Goal: Task Accomplishment & Management: Manage account settings

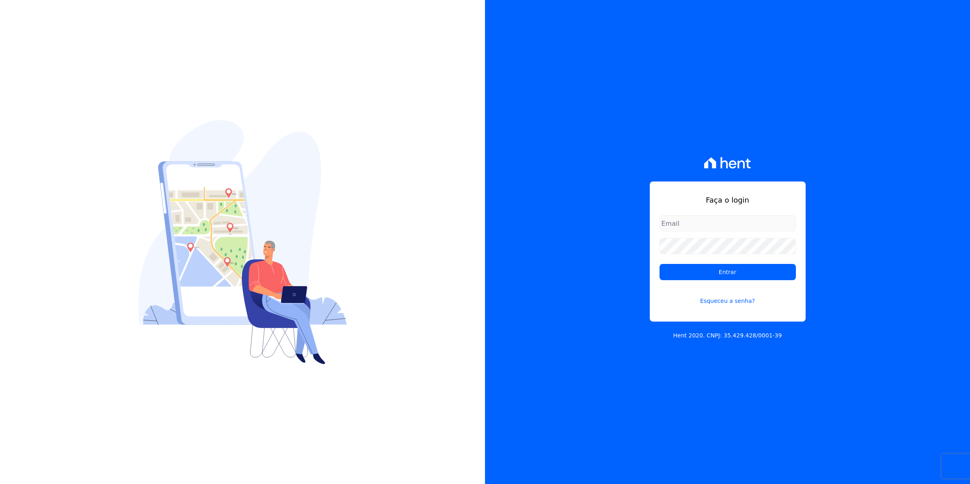
click at [695, 230] on input "email" at bounding box center [728, 223] width 136 height 16
type input "[EMAIL_ADDRESS][DOMAIN_NAME]"
click at [660, 264] on input "Entrar" at bounding box center [728, 272] width 136 height 16
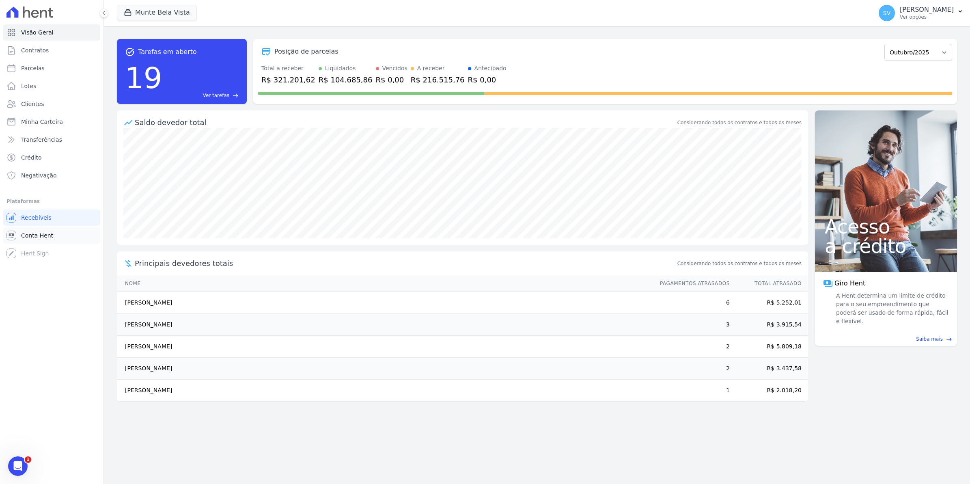
click at [41, 236] on span "Conta Hent" at bounding box center [37, 235] width 32 height 8
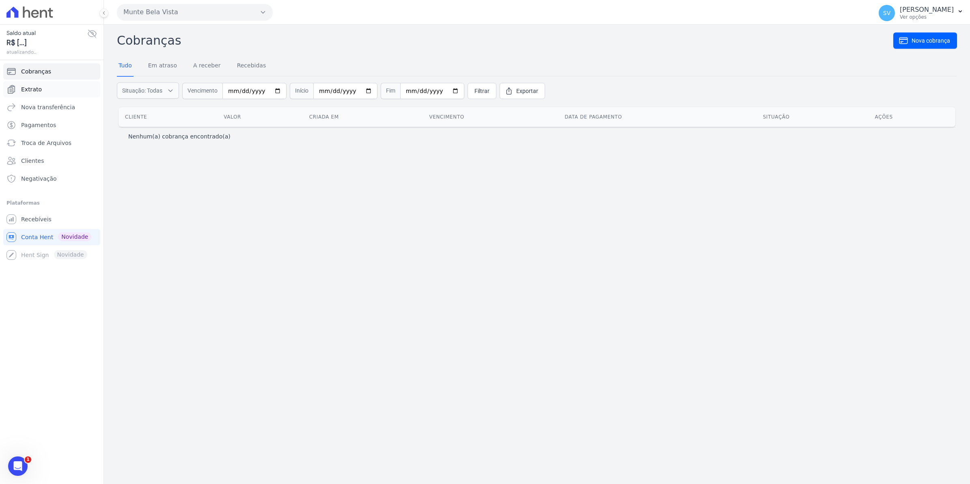
click at [37, 90] on span "Extrato" at bounding box center [31, 89] width 21 height 8
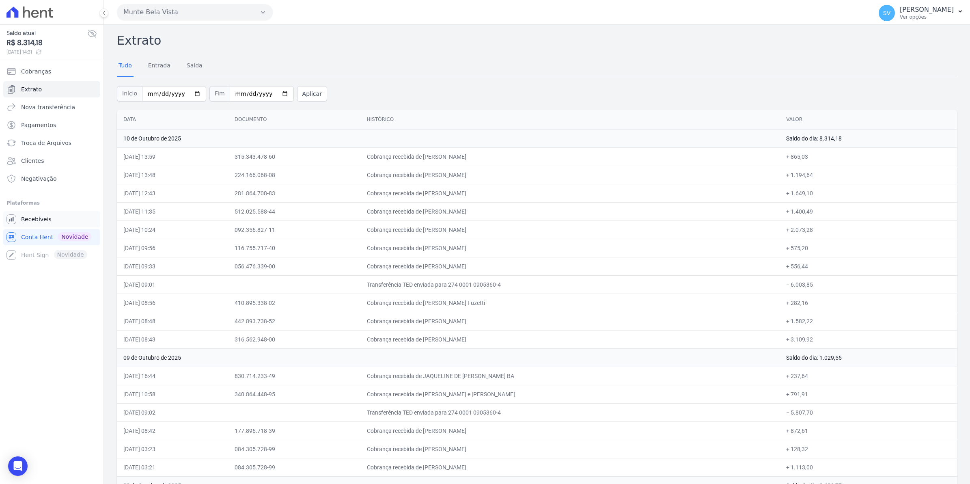
click at [19, 214] on link "Recebíveis" at bounding box center [51, 219] width 97 height 16
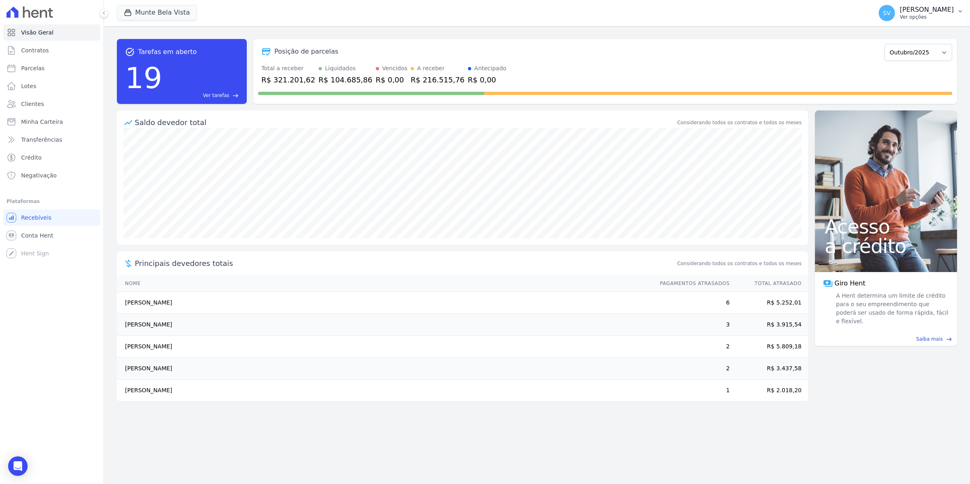
click at [887, 13] on button "SV [PERSON_NAME] Ver opções" at bounding box center [921, 13] width 98 height 23
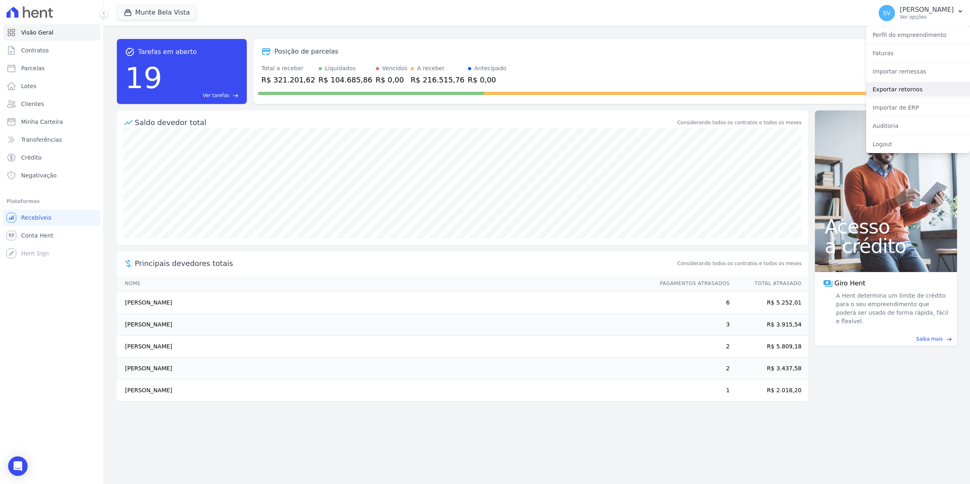
click at [879, 86] on link "Exportar retornos" at bounding box center [918, 89] width 104 height 15
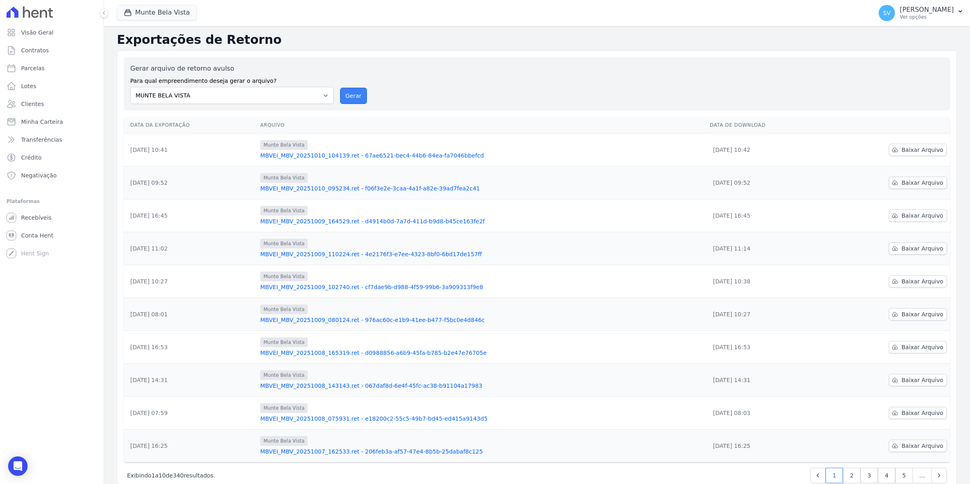
click at [356, 97] on button "Gerar" at bounding box center [353, 96] width 27 height 16
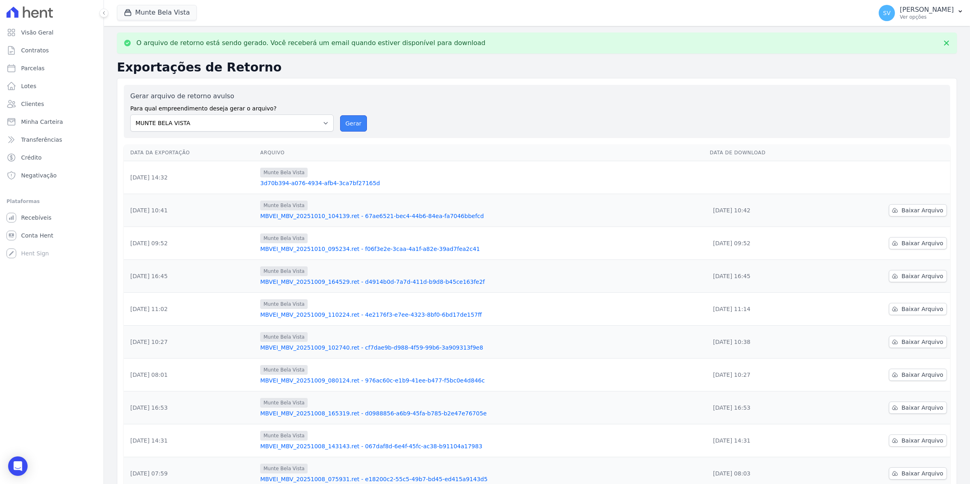
click at [349, 120] on button "Gerar" at bounding box center [353, 123] width 27 height 16
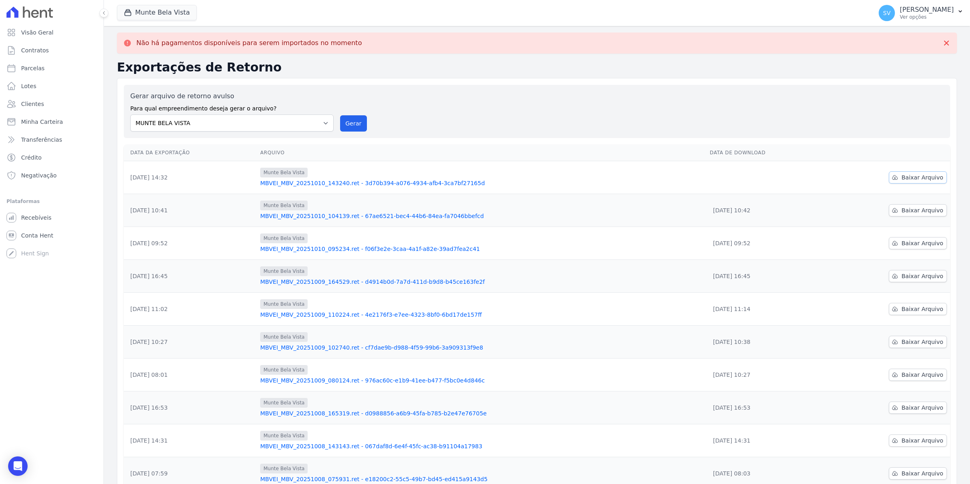
click at [911, 179] on span "Baixar Arquivo" at bounding box center [923, 177] width 42 height 8
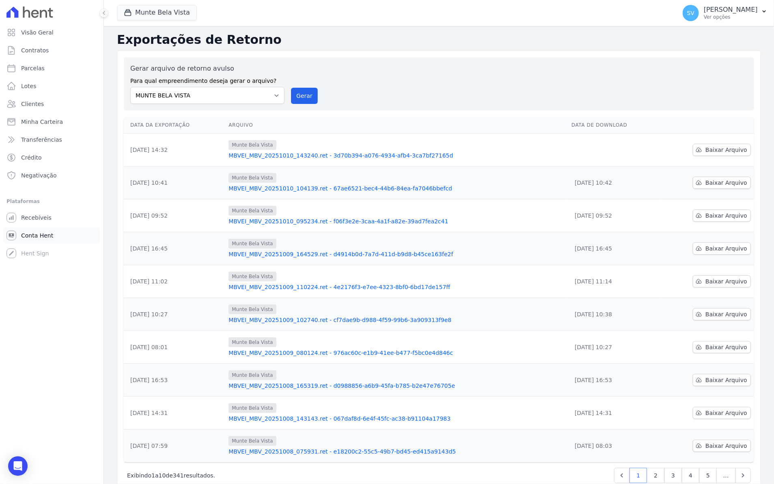
click at [33, 237] on span "Conta Hent" at bounding box center [37, 235] width 32 height 8
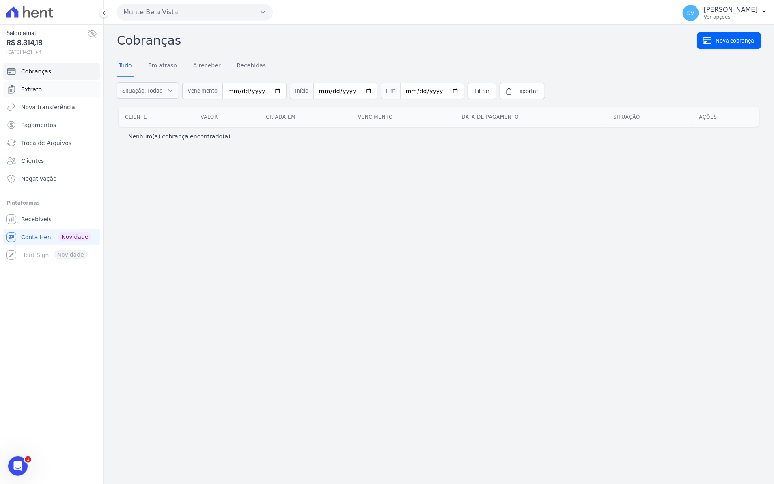
click at [35, 90] on span "Extrato" at bounding box center [31, 89] width 21 height 8
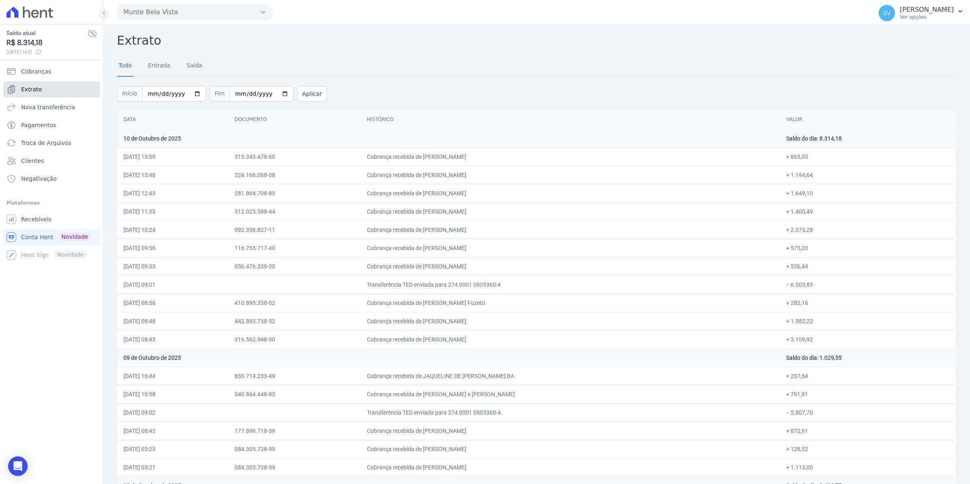
click at [33, 86] on span "Extrato" at bounding box center [31, 89] width 21 height 8
click at [49, 220] on link "Recebíveis" at bounding box center [51, 219] width 97 height 16
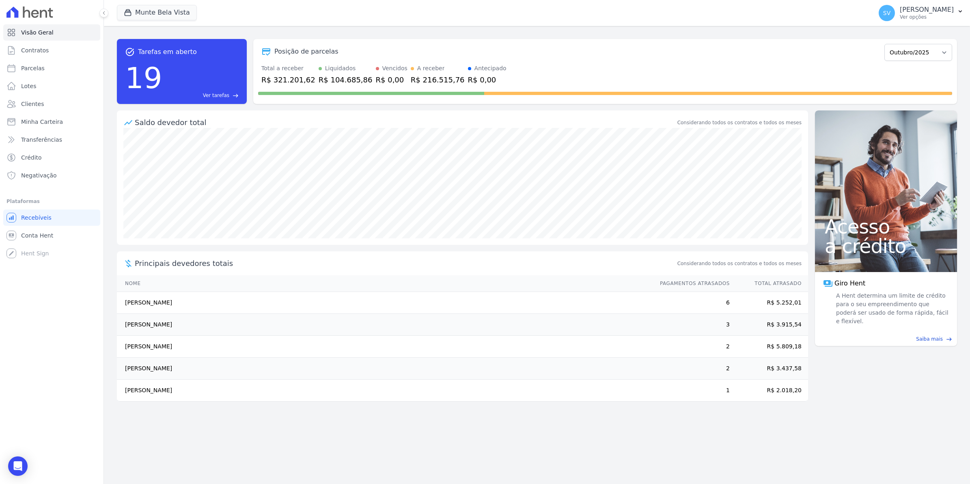
drag, startPoint x: 126, startPoint y: 308, endPoint x: 303, endPoint y: 320, distance: 177.4
click at [303, 320] on tbody "[PERSON_NAME] 6 R$ 5.252,01 [PERSON_NAME] 3 R$ 3.915,54 [PERSON_NAME] 2 R$ 5.80…" at bounding box center [462, 347] width 691 height 110
click at [29, 234] on span "Conta Hent" at bounding box center [37, 235] width 32 height 8
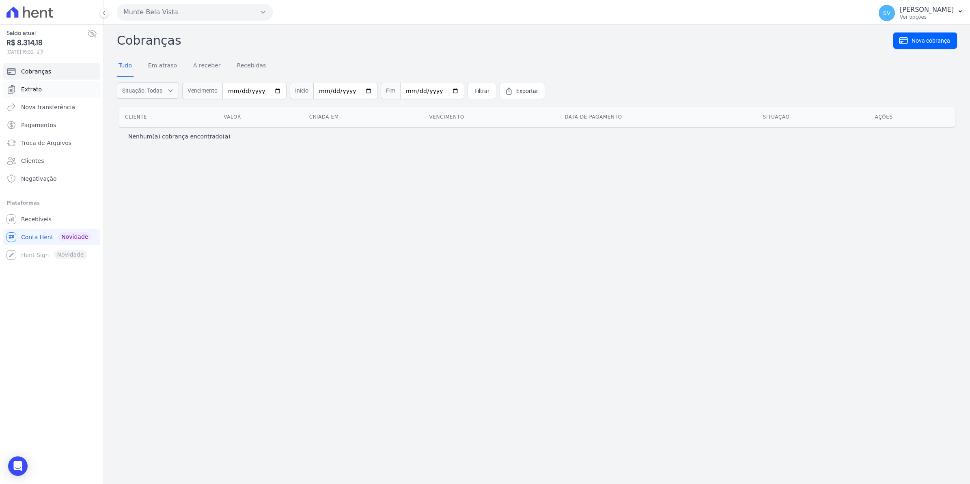
click at [45, 88] on link "Extrato" at bounding box center [51, 89] width 97 height 16
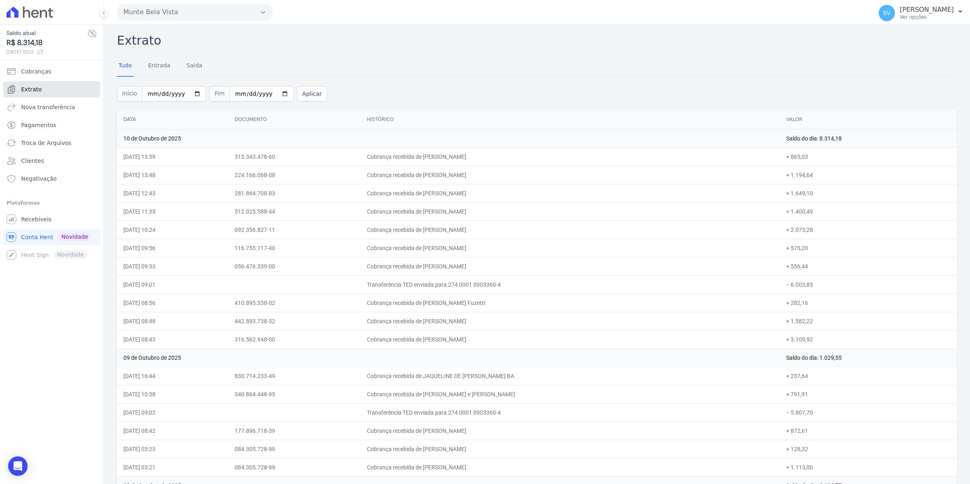
click at [31, 91] on span "Extrato" at bounding box center [31, 89] width 21 height 8
click at [35, 217] on span "Recebíveis" at bounding box center [36, 219] width 30 height 8
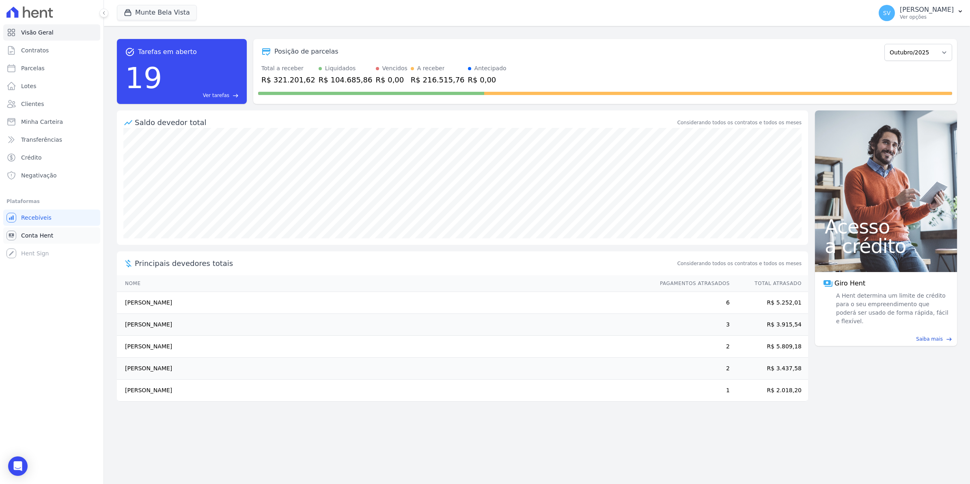
click at [27, 235] on span "Conta Hent" at bounding box center [37, 235] width 32 height 8
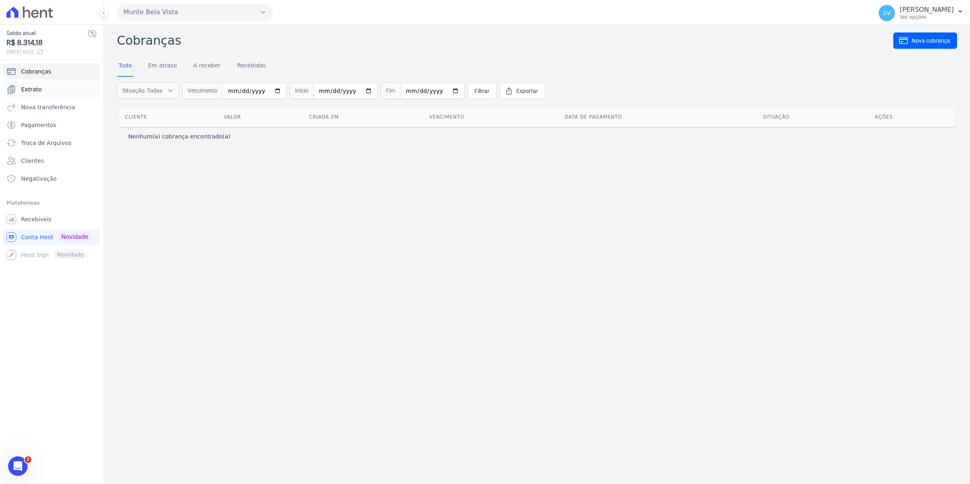
click at [35, 89] on span "Extrato" at bounding box center [31, 89] width 21 height 8
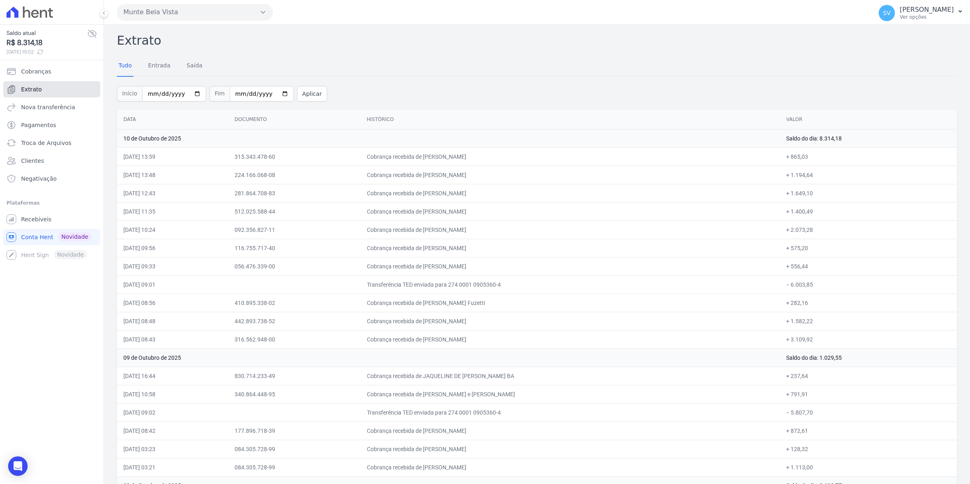
click at [29, 88] on span "Extrato" at bounding box center [31, 89] width 21 height 8
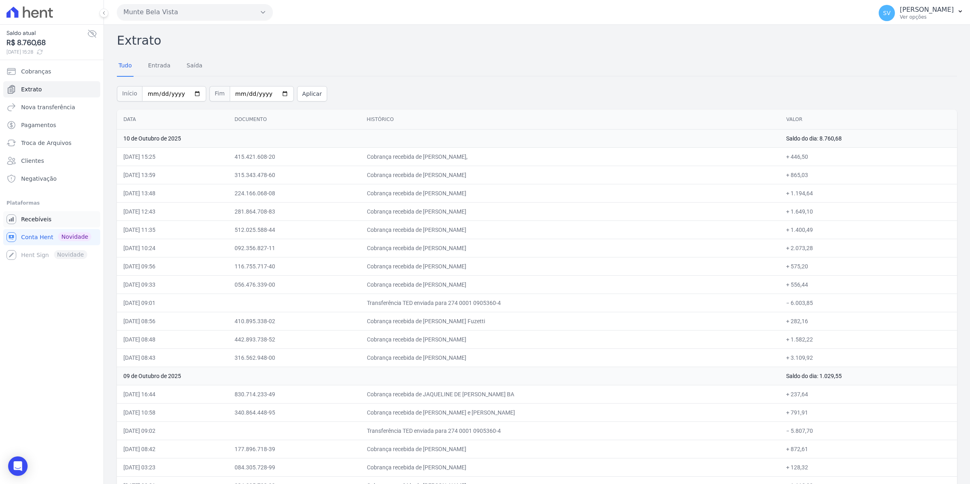
click at [35, 218] on span "Recebíveis" at bounding box center [36, 219] width 30 height 8
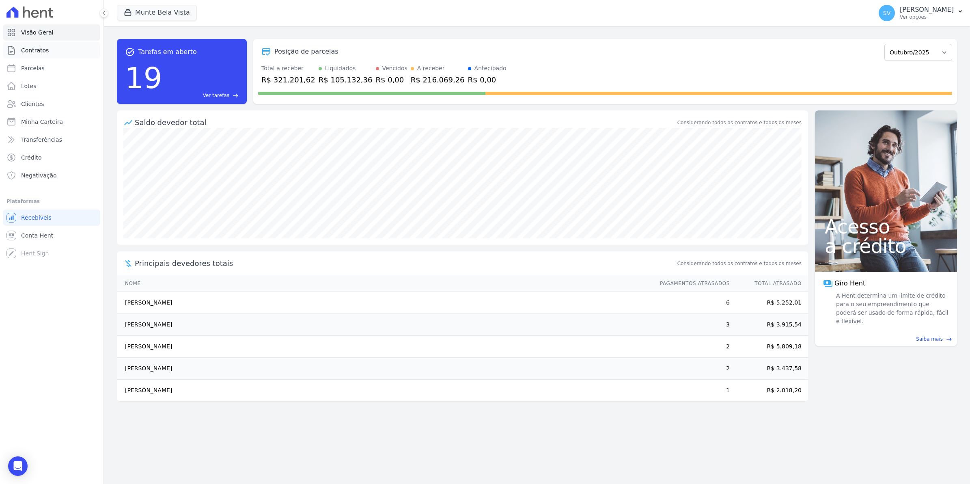
click at [25, 49] on span "Contratos" at bounding box center [35, 50] width 28 height 8
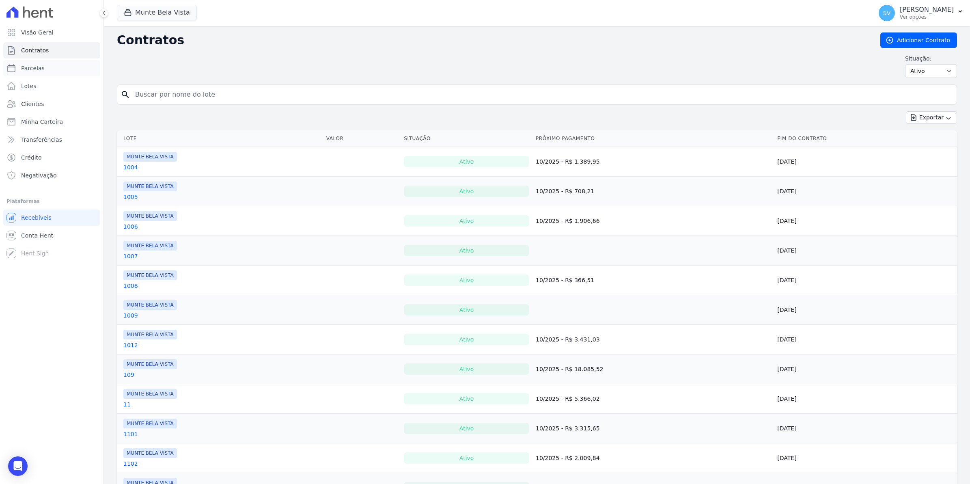
click at [27, 68] on span "Parcelas" at bounding box center [33, 68] width 24 height 8
select select
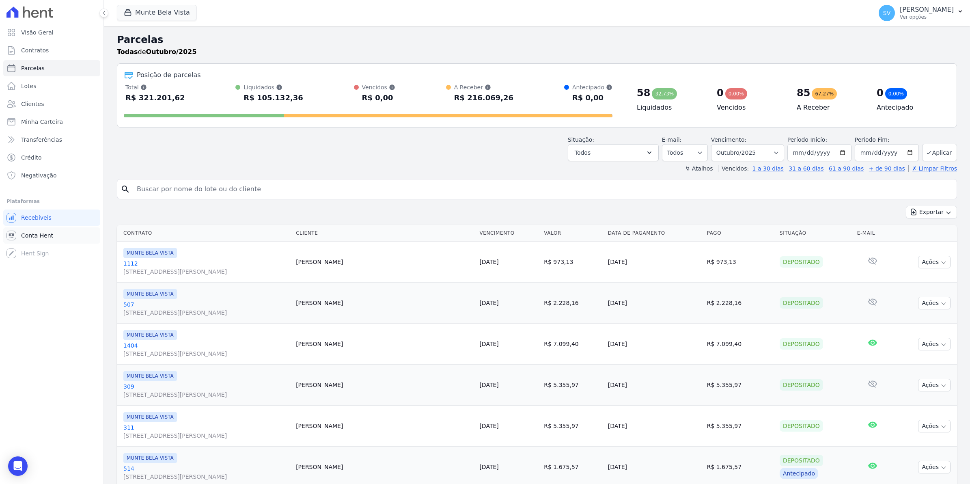
click at [31, 234] on span "Conta Hent" at bounding box center [37, 235] width 32 height 8
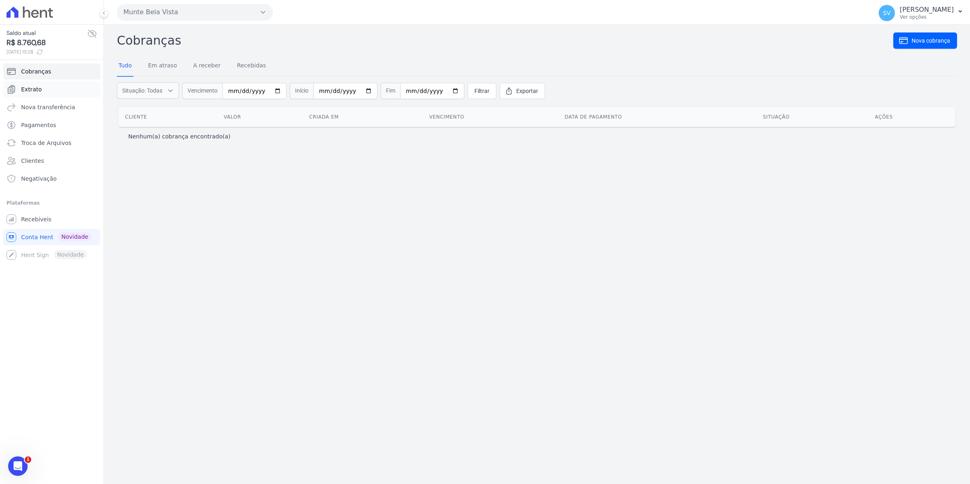
click at [29, 86] on span "Extrato" at bounding box center [31, 89] width 21 height 8
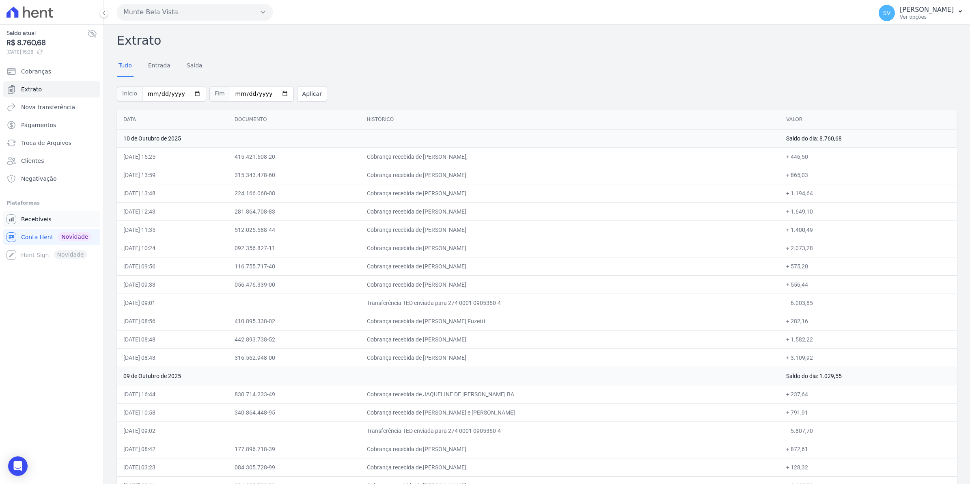
click at [26, 221] on span "Recebíveis" at bounding box center [36, 219] width 30 height 8
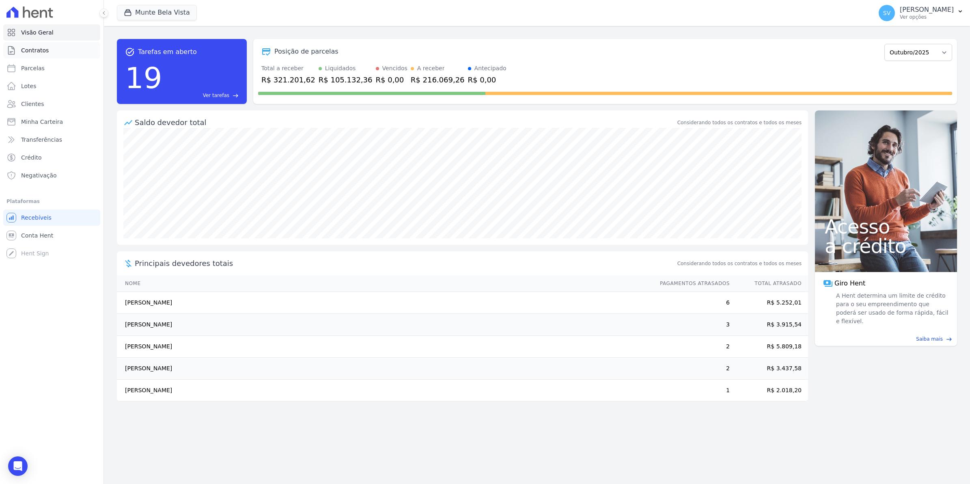
click at [32, 49] on span "Contratos" at bounding box center [35, 50] width 28 height 8
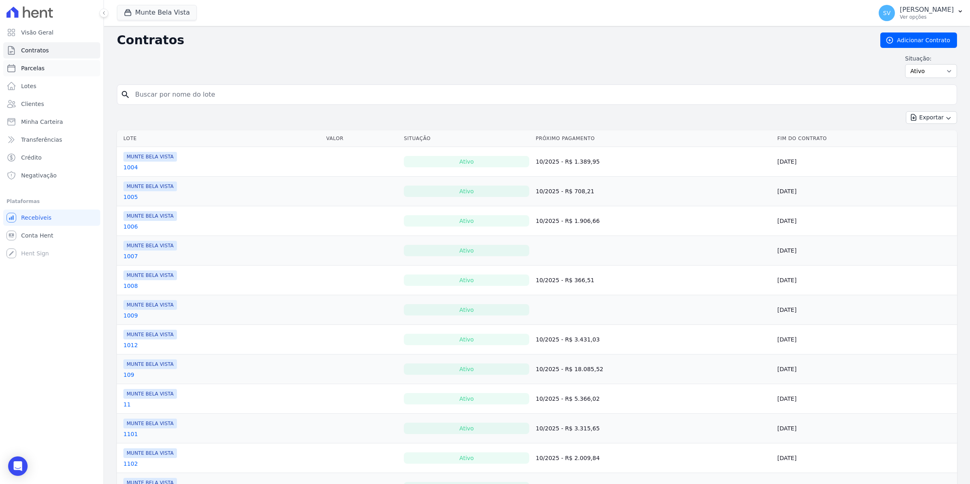
click at [41, 60] on link "Parcelas" at bounding box center [51, 68] width 97 height 16
select select
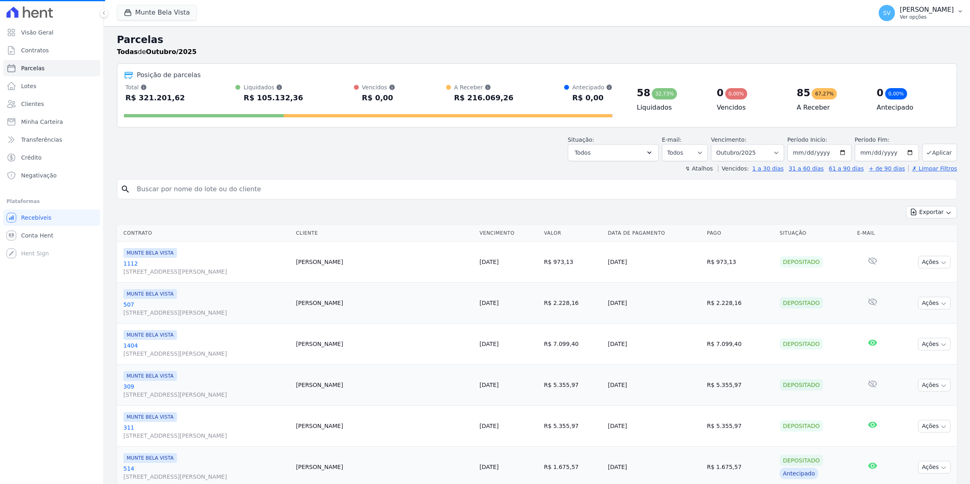
select select
click at [892, 18] on span "SV" at bounding box center [887, 13] width 16 height 16
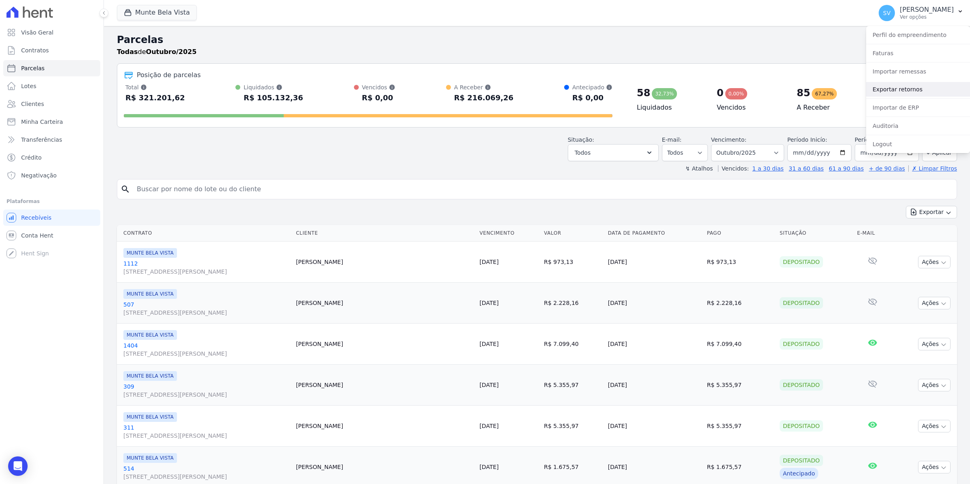
click at [898, 86] on link "Exportar retornos" at bounding box center [918, 89] width 104 height 15
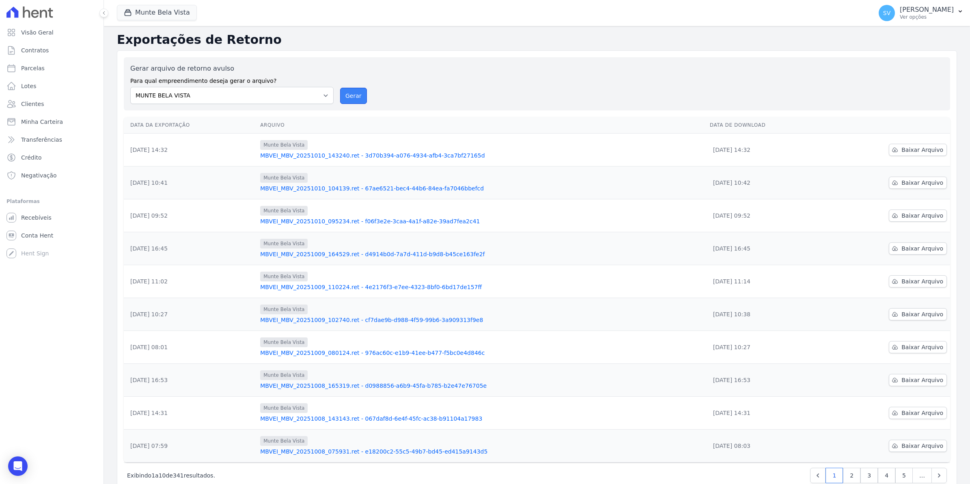
click at [352, 99] on button "Gerar" at bounding box center [353, 96] width 27 height 16
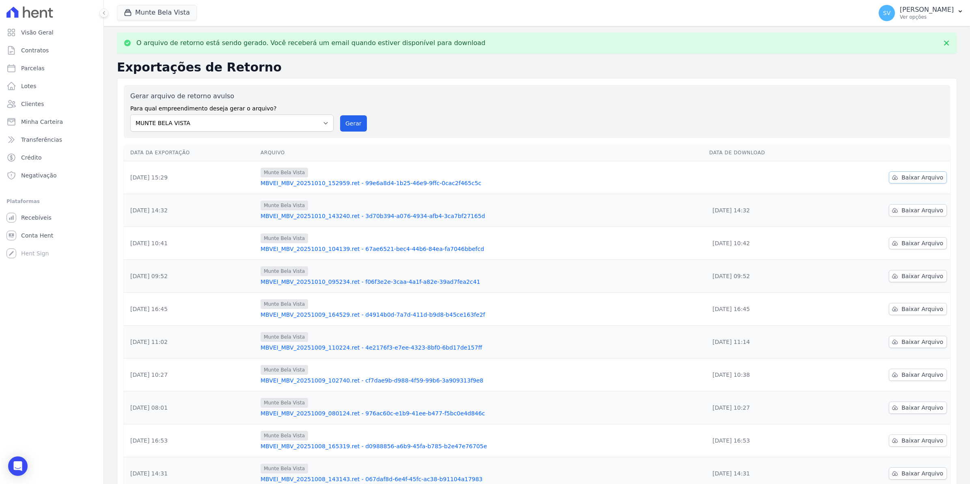
click at [902, 178] on span "Baixar Arquivo" at bounding box center [923, 177] width 42 height 8
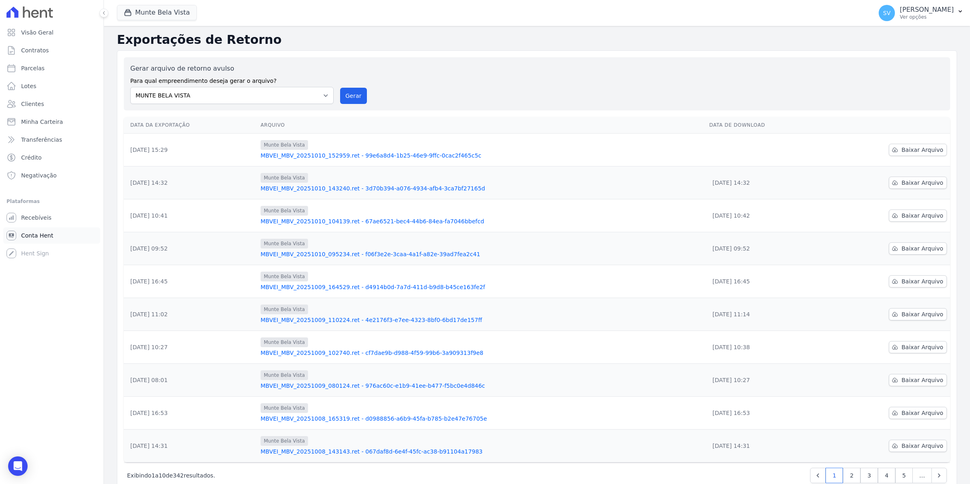
click at [29, 233] on span "Conta Hent" at bounding box center [37, 235] width 32 height 8
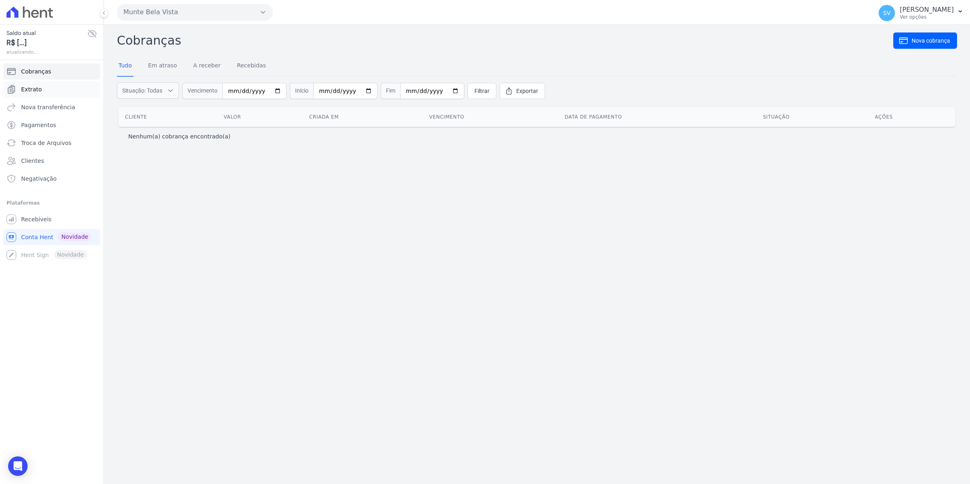
click at [35, 88] on span "Extrato" at bounding box center [31, 89] width 21 height 8
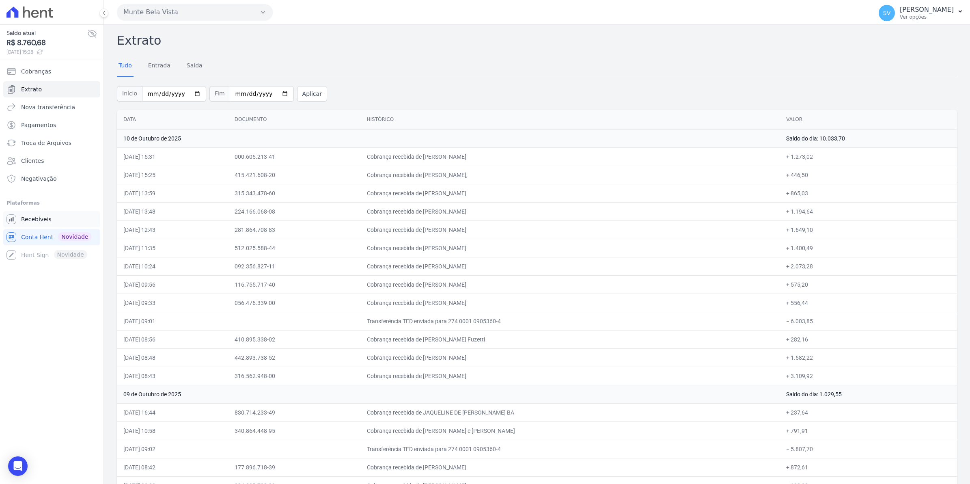
click at [21, 223] on span "Recebíveis" at bounding box center [36, 219] width 30 height 8
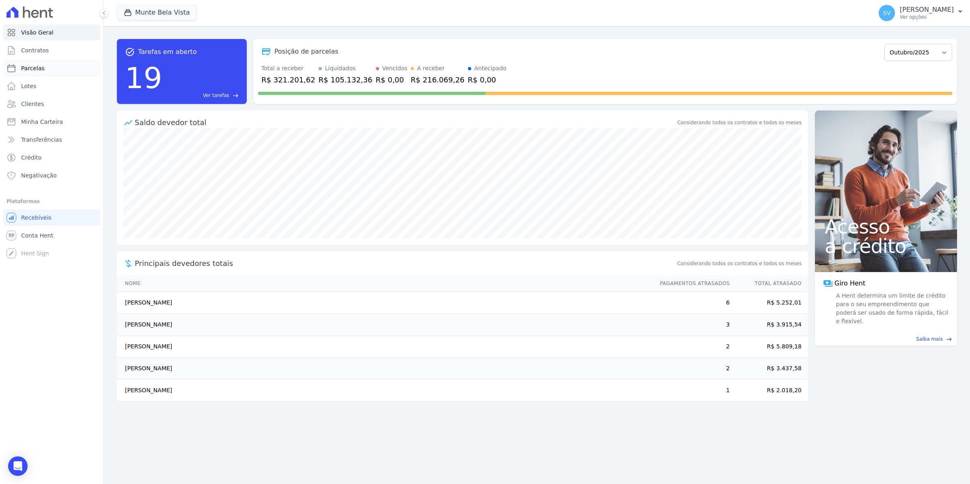
click at [42, 64] on link "Parcelas" at bounding box center [51, 68] width 97 height 16
select select
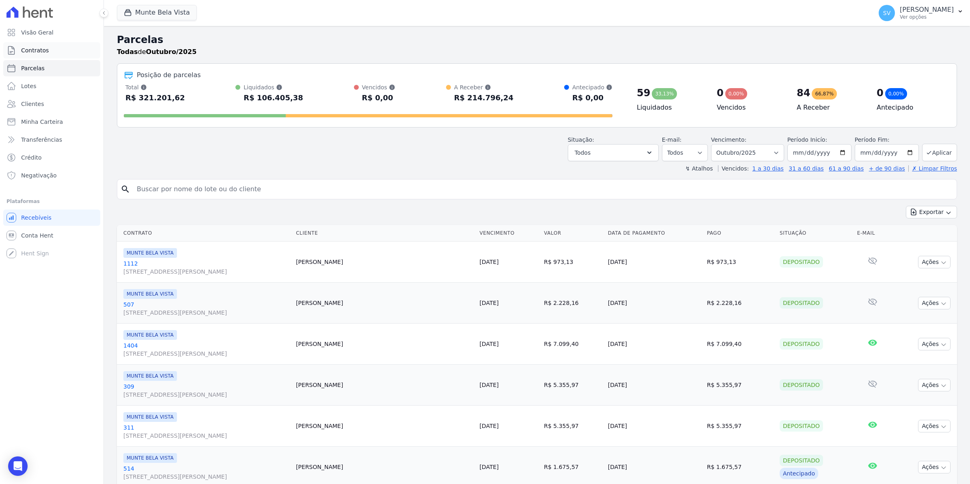
click at [42, 51] on span "Contratos" at bounding box center [35, 50] width 28 height 8
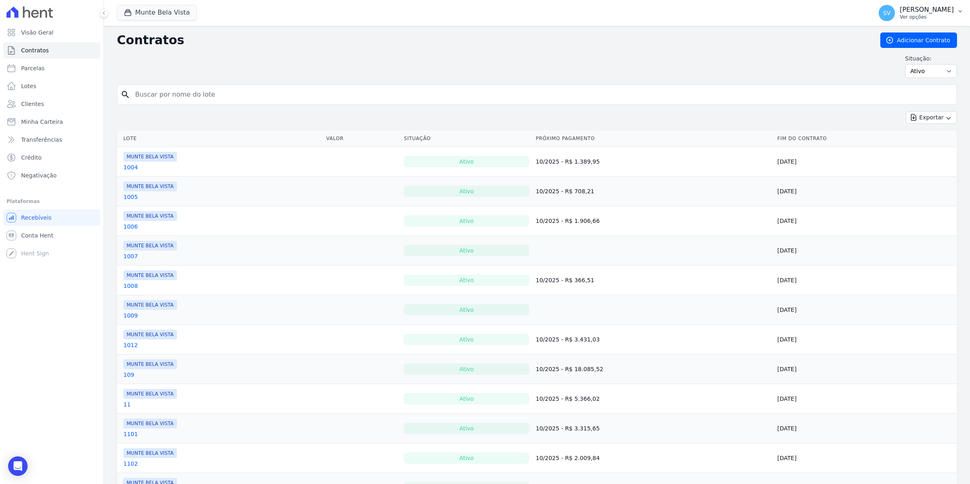
click at [895, 17] on span "SV" at bounding box center [887, 13] width 16 height 16
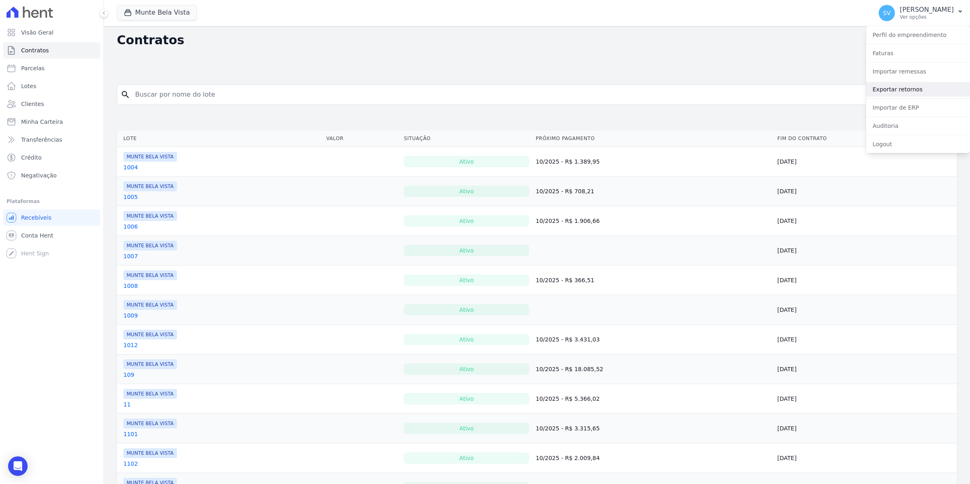
click at [893, 86] on link "Exportar retornos" at bounding box center [918, 89] width 104 height 15
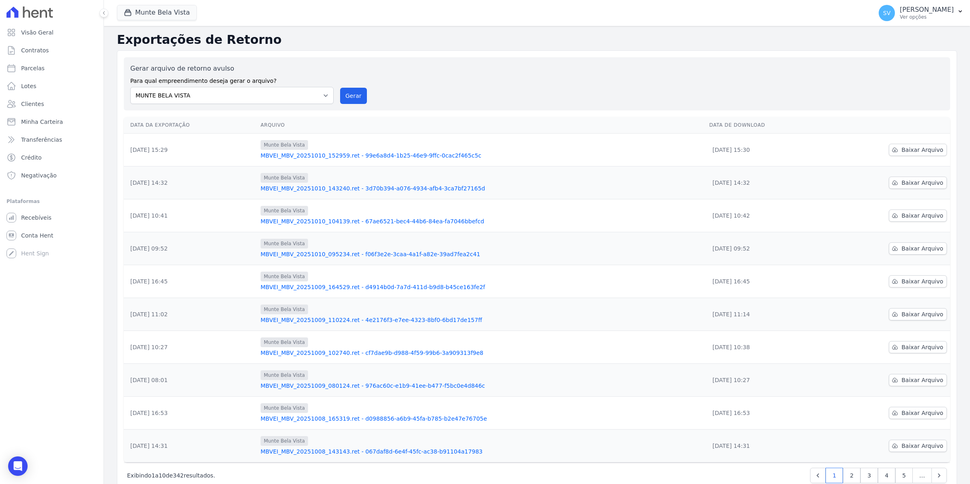
click at [363, 94] on div "Gerar arquivo de retorno avulso Para qual empreendimento deseja gerar o arquivo…" at bounding box center [537, 84] width 814 height 40
click at [350, 97] on button "Gerar" at bounding box center [353, 96] width 27 height 16
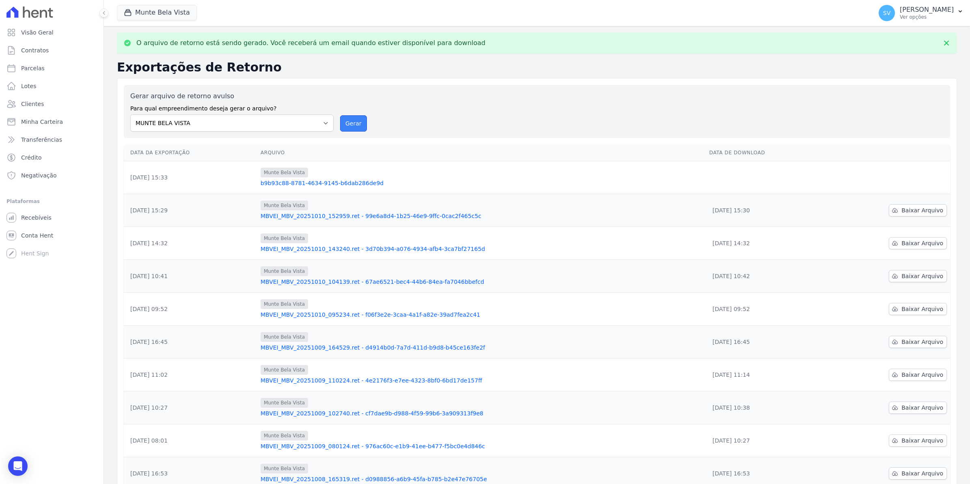
click at [360, 125] on button "Gerar" at bounding box center [353, 123] width 27 height 16
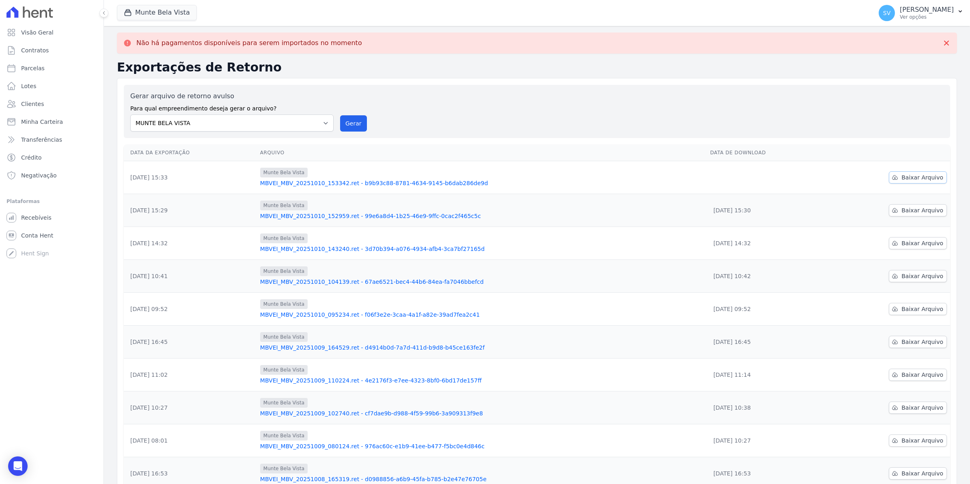
click at [909, 182] on link "Baixar Arquivo" at bounding box center [918, 177] width 58 height 12
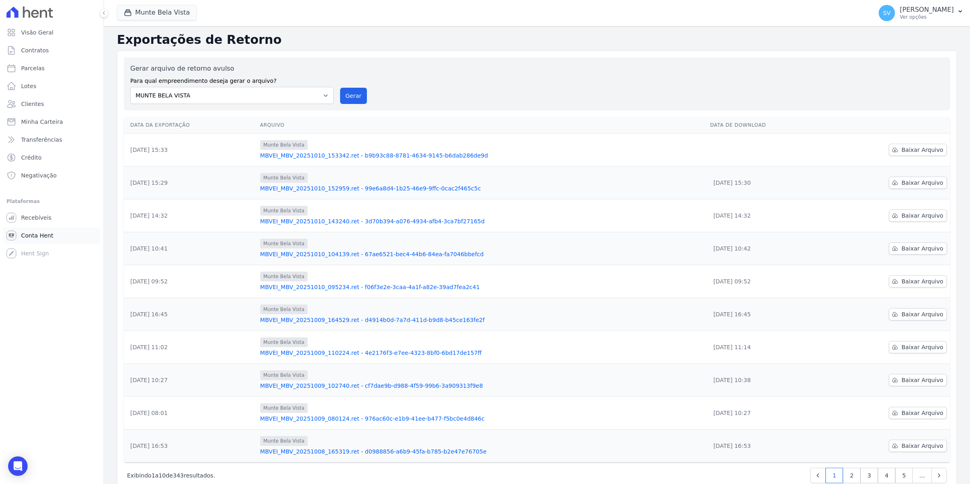
click at [39, 232] on span "Conta Hent" at bounding box center [37, 235] width 32 height 8
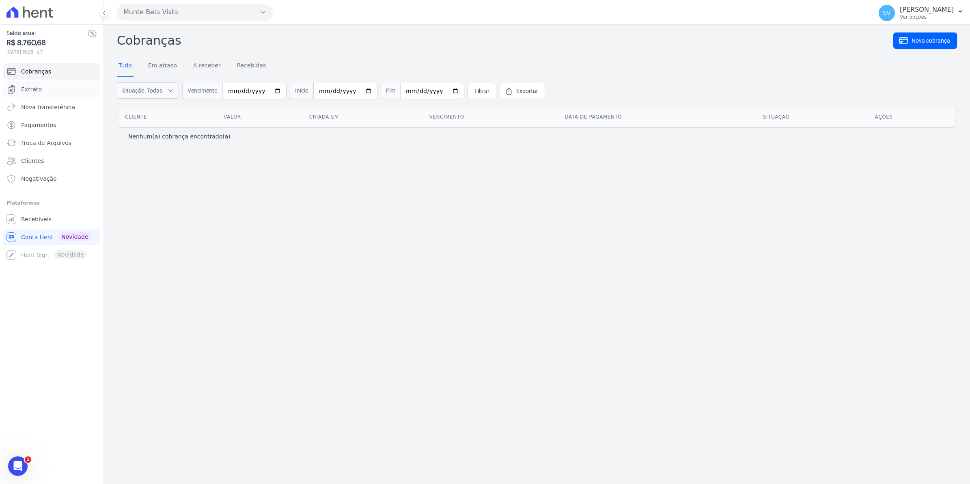
click at [25, 90] on span "Extrato" at bounding box center [31, 89] width 21 height 8
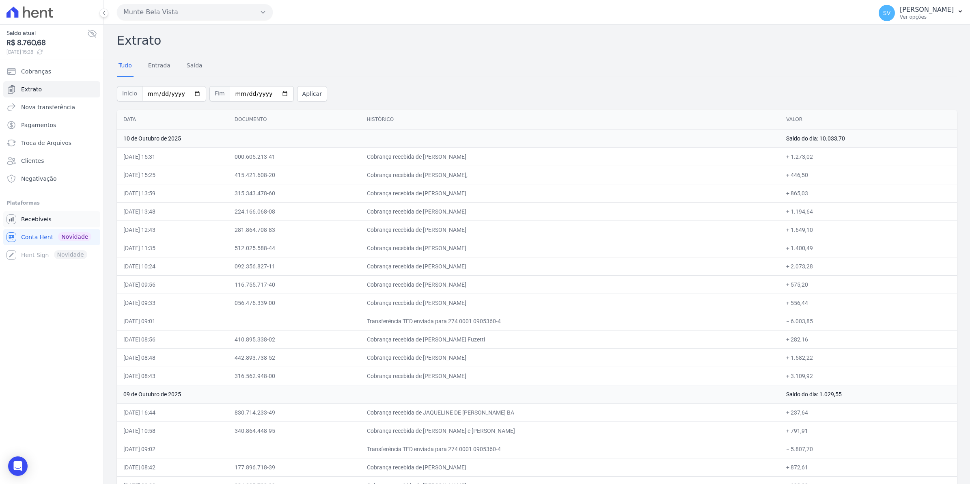
click at [19, 220] on link "Recebíveis" at bounding box center [51, 219] width 97 height 16
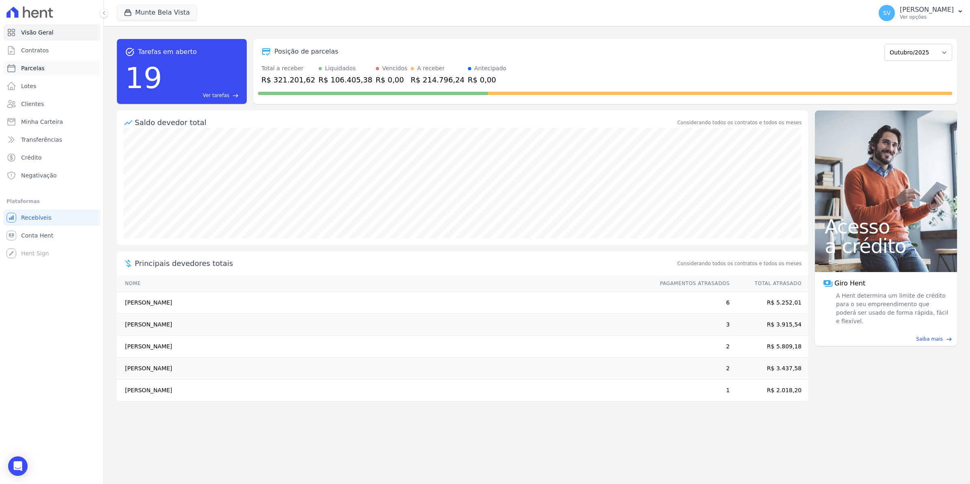
click at [27, 73] on link "Parcelas" at bounding box center [51, 68] width 97 height 16
select select
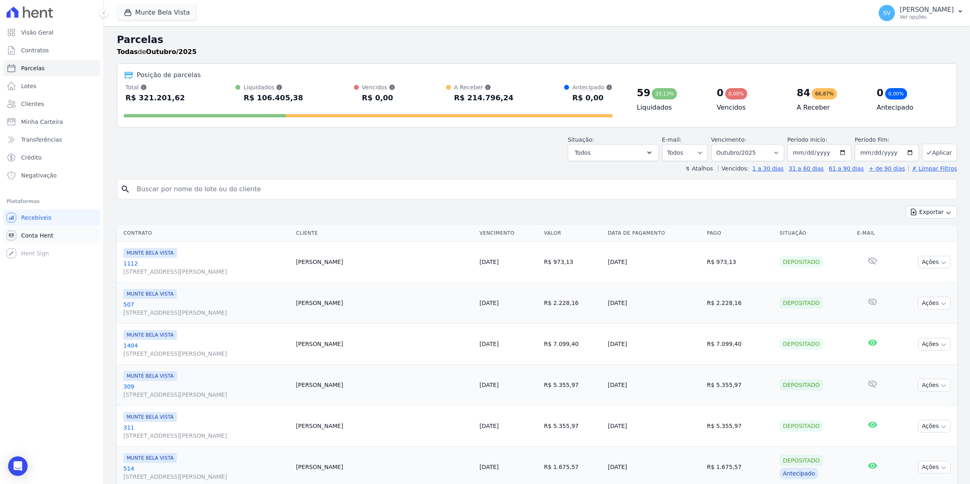
click at [37, 241] on link "Conta Hent" at bounding box center [51, 235] width 97 height 16
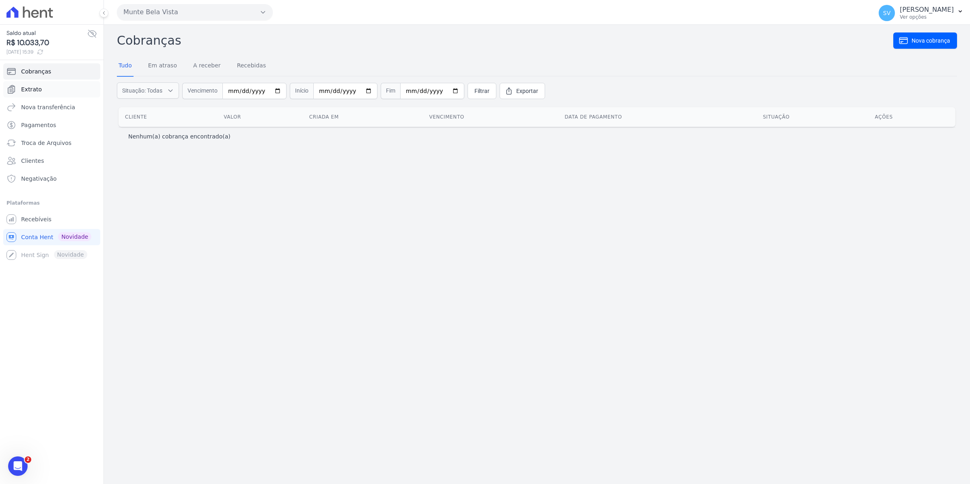
click at [37, 92] on span "Extrato" at bounding box center [31, 89] width 21 height 8
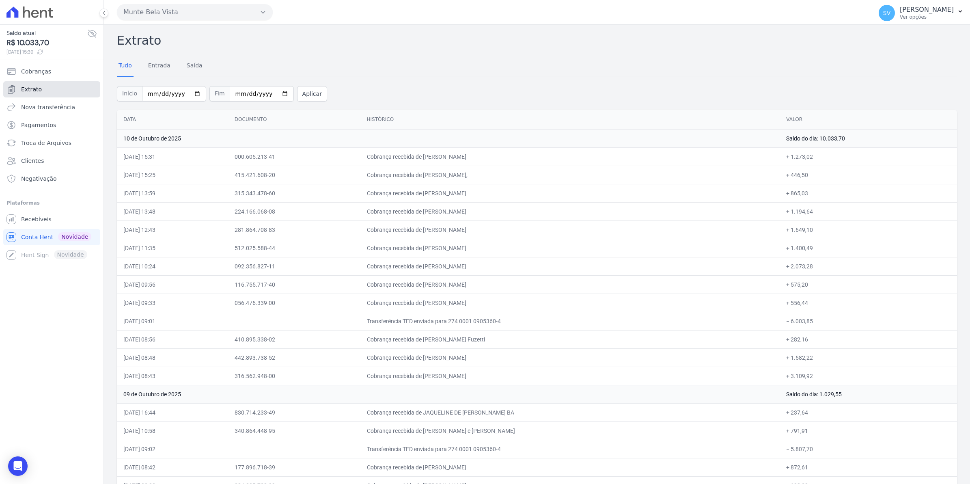
click at [34, 89] on span "Extrato" at bounding box center [31, 89] width 21 height 8
click at [31, 238] on span "Conta Hent" at bounding box center [37, 237] width 32 height 8
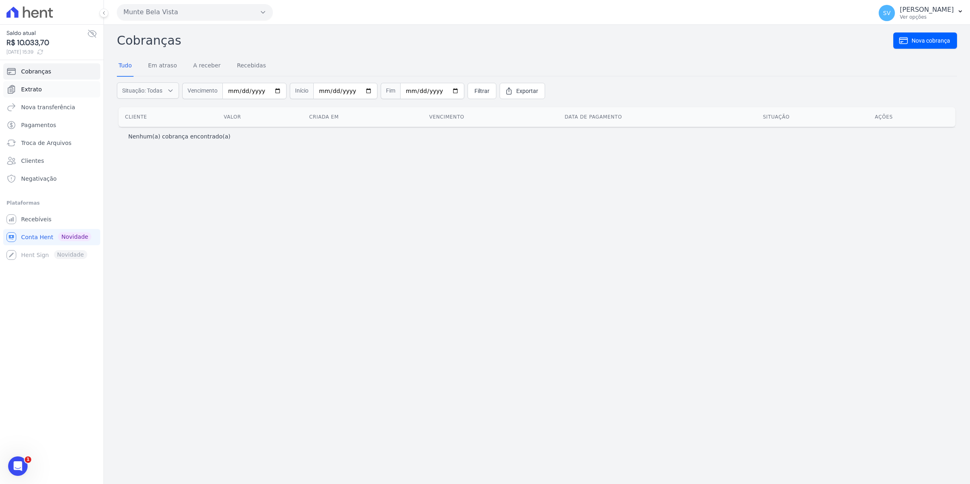
click at [37, 88] on span "Extrato" at bounding box center [31, 89] width 21 height 8
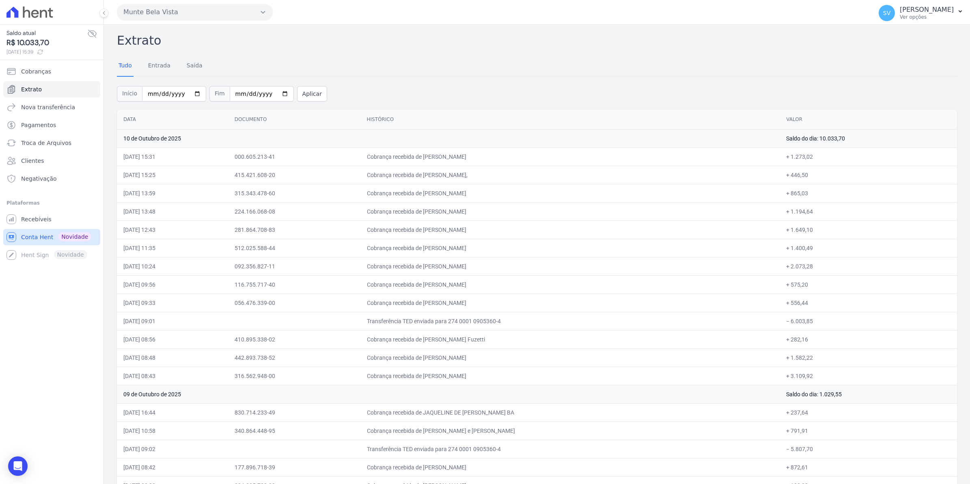
click at [37, 232] on link "Conta Hent Novidade" at bounding box center [51, 237] width 97 height 16
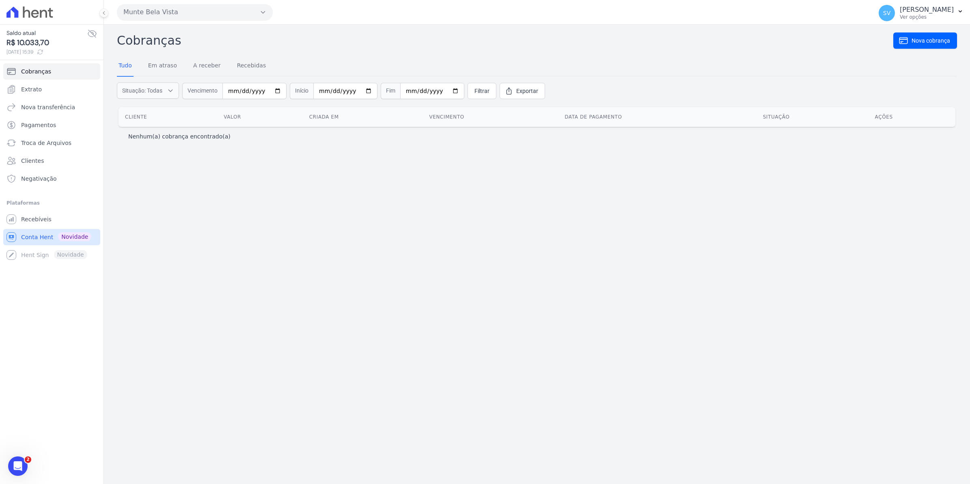
click at [36, 240] on span "Conta Hent" at bounding box center [37, 237] width 32 height 8
click at [35, 220] on span "Recebíveis" at bounding box center [36, 219] width 30 height 8
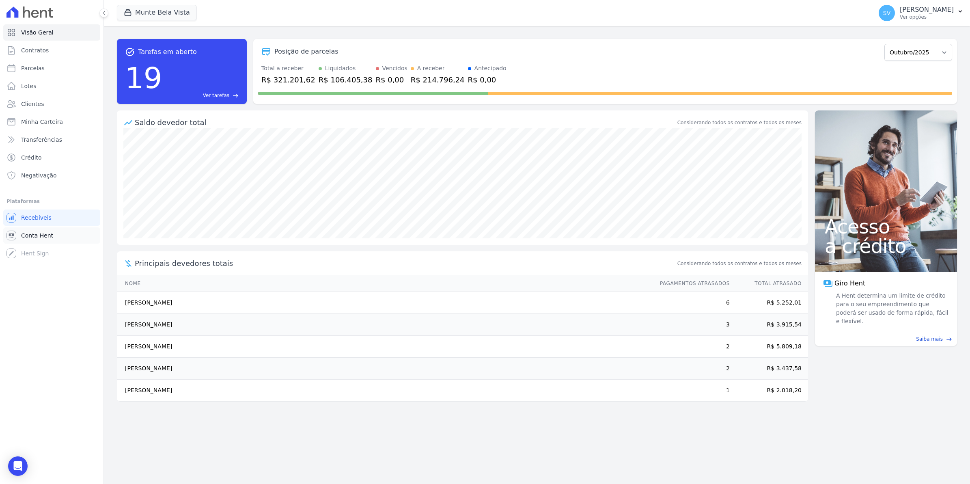
click at [33, 238] on span "Conta Hent" at bounding box center [37, 235] width 32 height 8
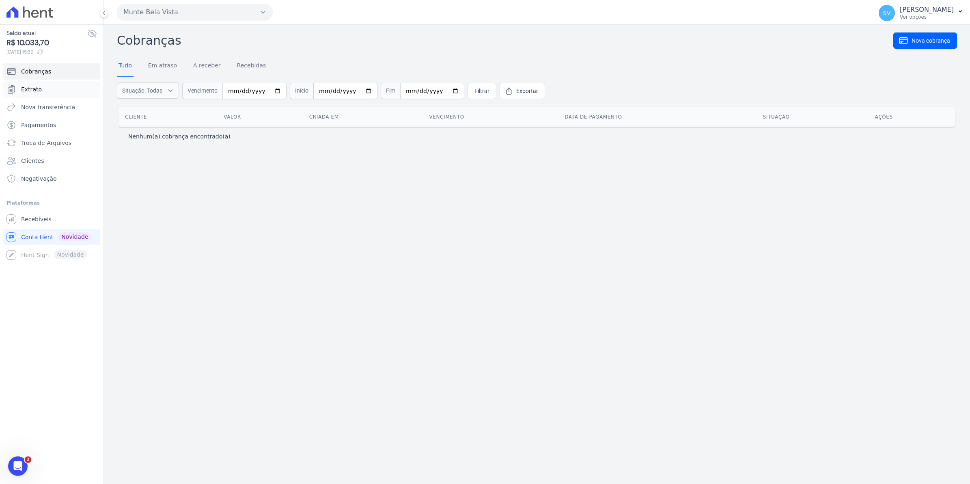
click at [30, 85] on span "Extrato" at bounding box center [31, 89] width 21 height 8
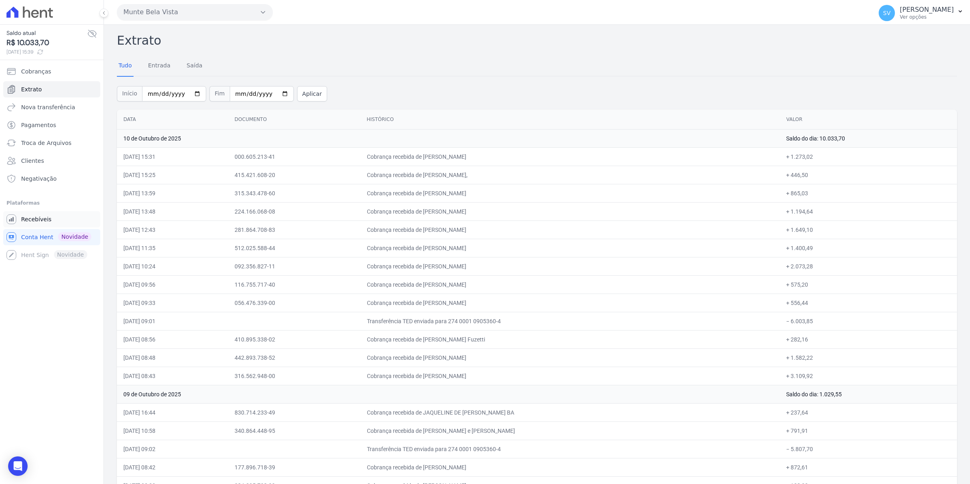
click at [39, 220] on span "Recebíveis" at bounding box center [36, 219] width 30 height 8
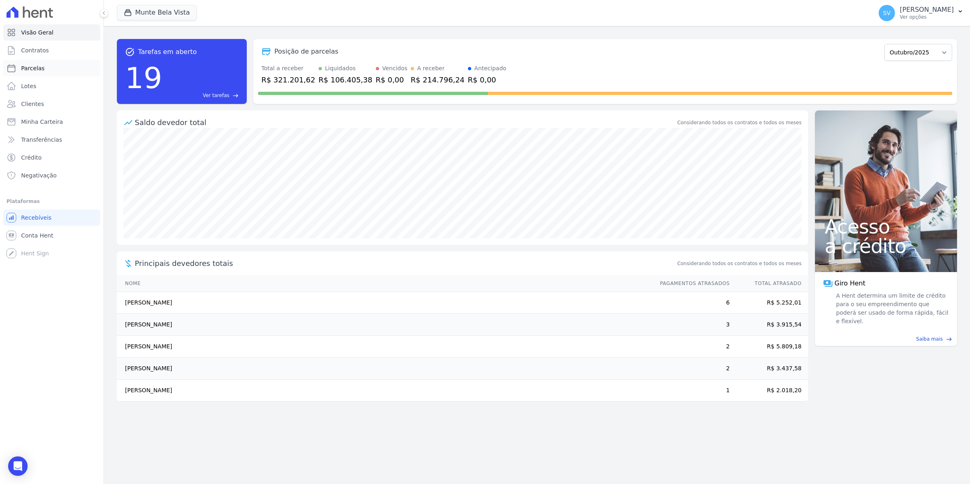
click at [34, 69] on span "Parcelas" at bounding box center [33, 68] width 24 height 8
select select
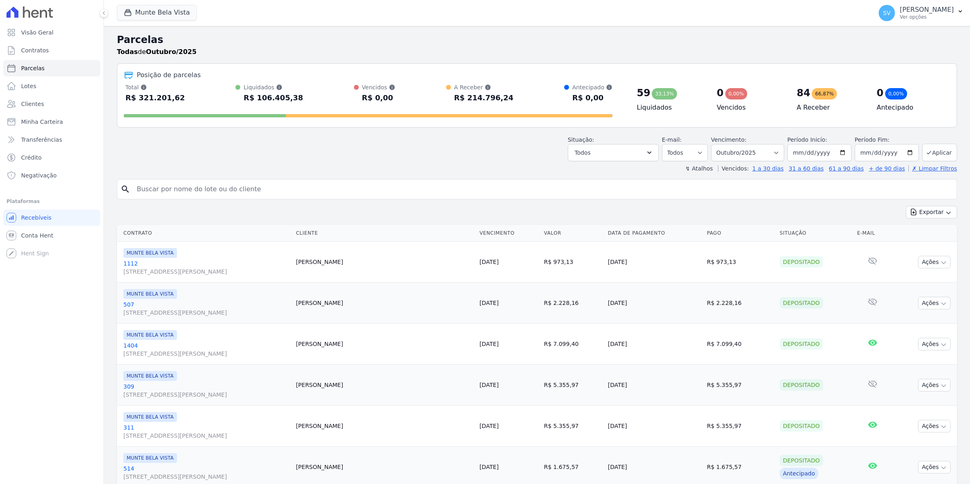
select select
click at [34, 51] on span "Contratos" at bounding box center [35, 50] width 28 height 8
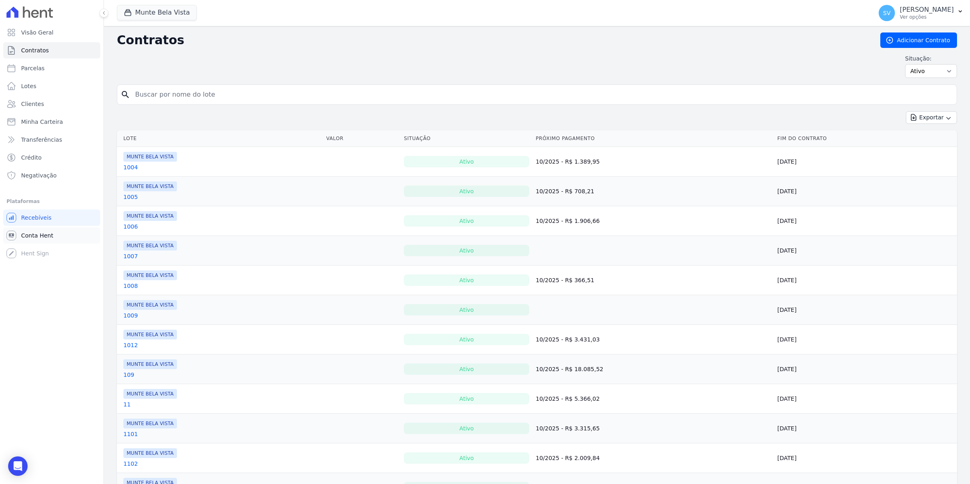
click at [45, 240] on link "Conta Hent" at bounding box center [51, 235] width 97 height 16
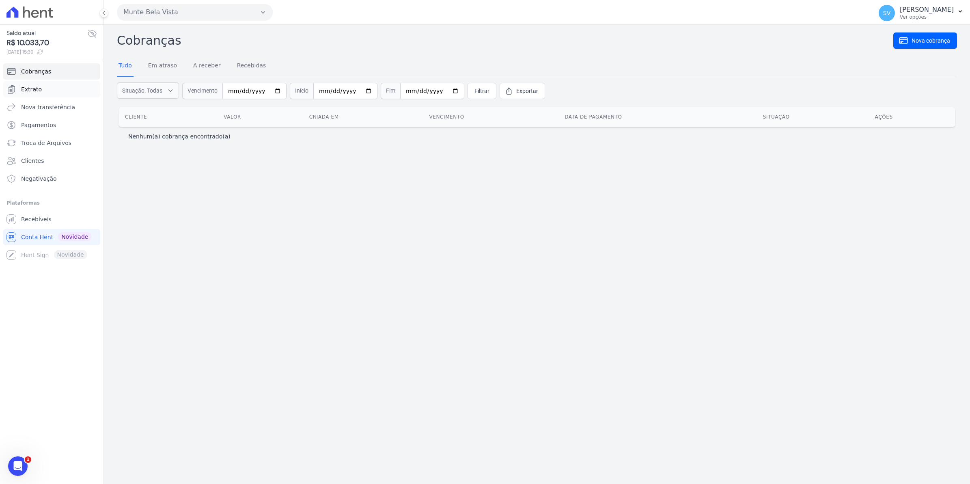
click at [41, 86] on link "Extrato" at bounding box center [51, 89] width 97 height 16
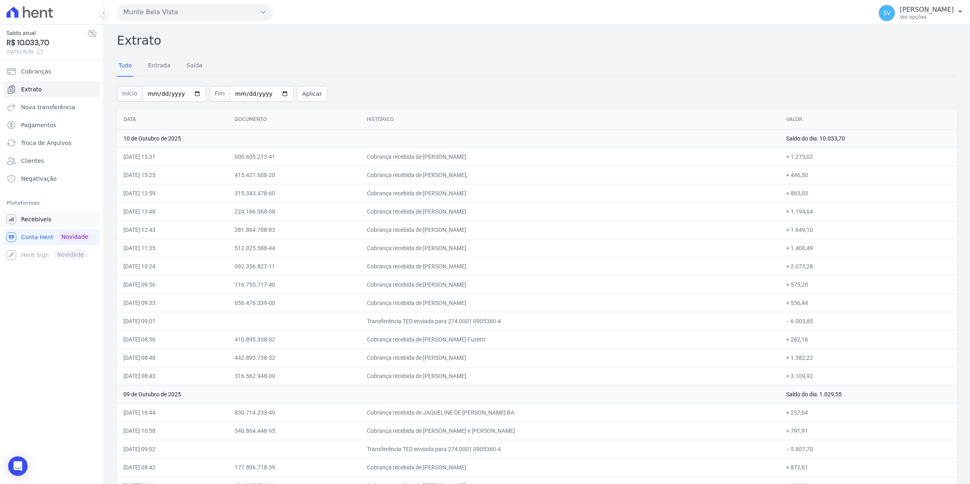
click at [40, 215] on span "Recebíveis" at bounding box center [36, 219] width 30 height 8
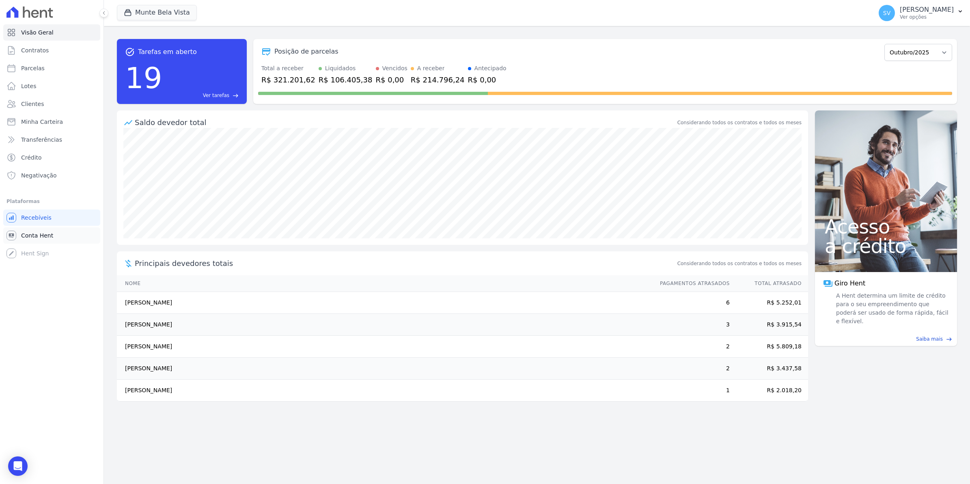
click at [25, 233] on span "Conta Hent" at bounding box center [37, 235] width 32 height 8
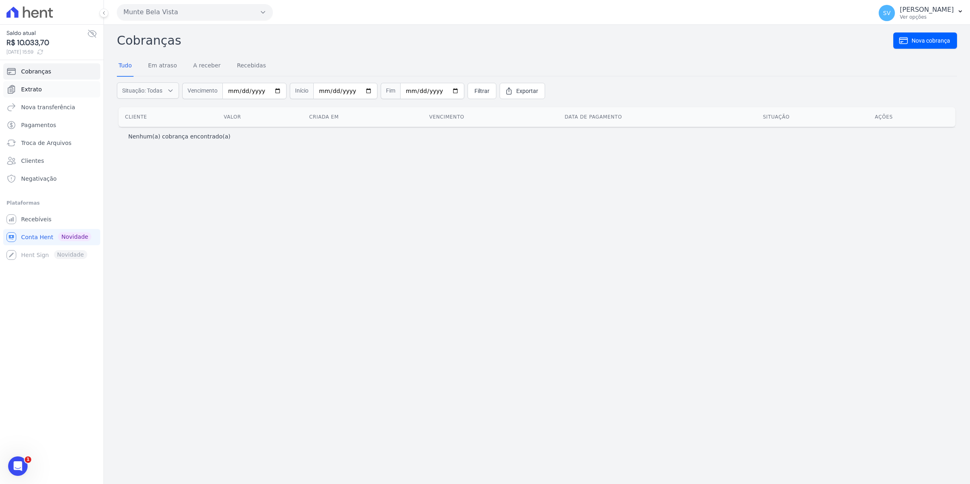
click at [25, 90] on span "Extrato" at bounding box center [31, 89] width 21 height 8
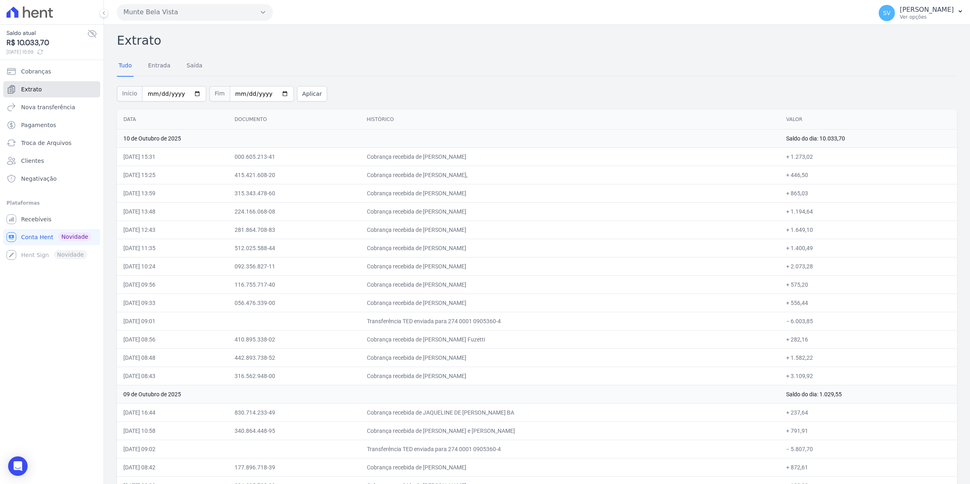
click at [47, 88] on link "Extrato" at bounding box center [51, 89] width 97 height 16
click at [891, 15] on span "SV" at bounding box center [886, 13] width 7 height 6
click at [28, 226] on link "Recebíveis" at bounding box center [51, 219] width 97 height 16
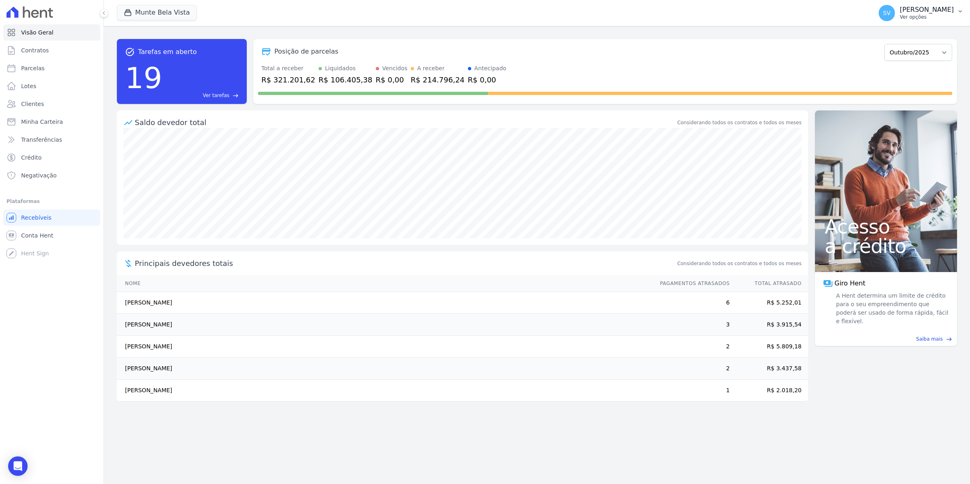
click at [891, 13] on span "SV" at bounding box center [886, 13] width 7 height 6
click at [888, 13] on button "SV [PERSON_NAME] Ver opções" at bounding box center [921, 13] width 98 height 23
click at [41, 63] on link "Parcelas" at bounding box center [51, 68] width 97 height 16
select select
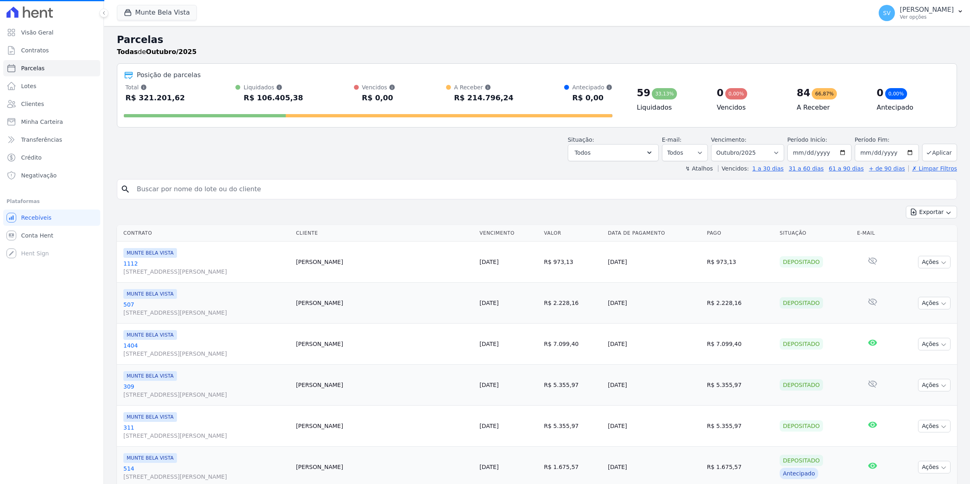
select select
click at [43, 47] on span "Contratos" at bounding box center [35, 50] width 28 height 8
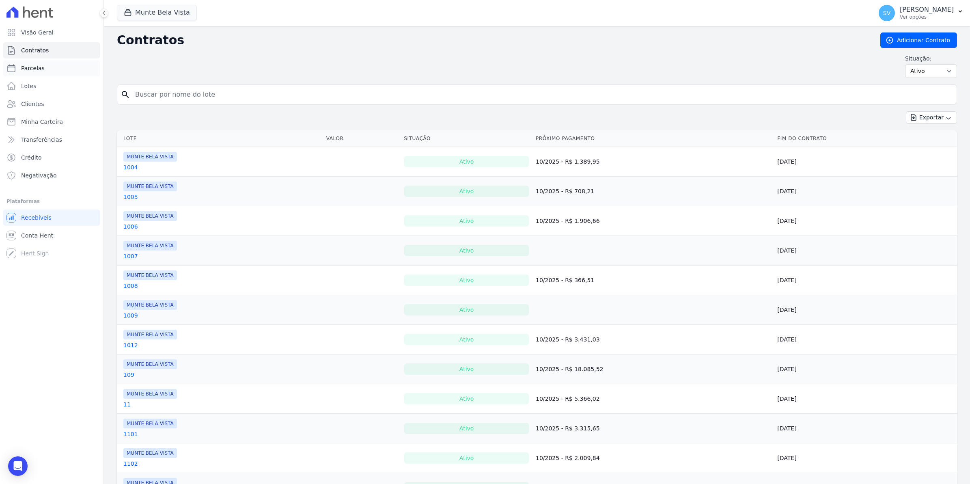
click at [38, 68] on span "Parcelas" at bounding box center [33, 68] width 24 height 8
select select
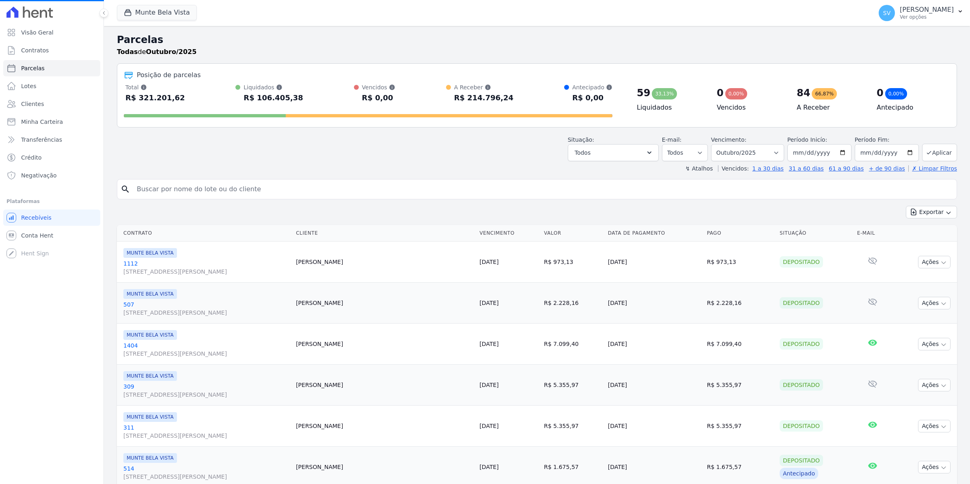
select select
click at [29, 236] on span "Conta Hent" at bounding box center [37, 235] width 32 height 8
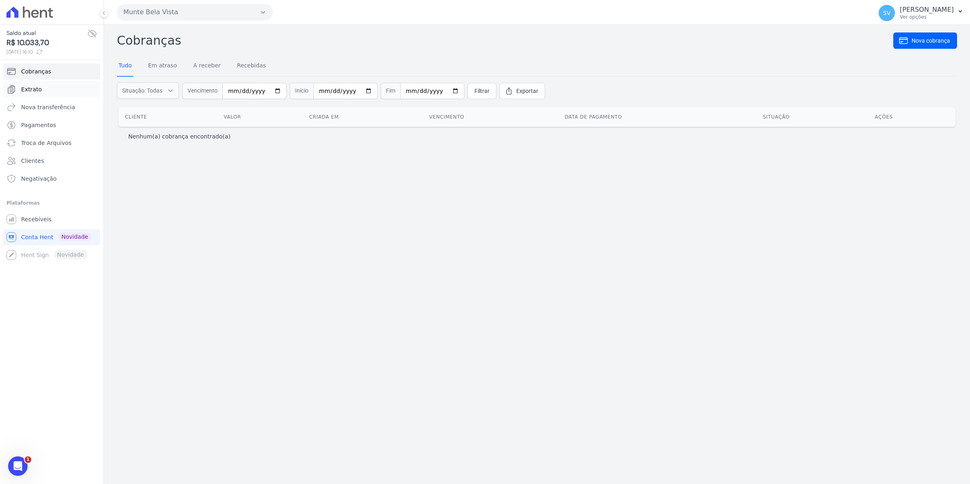
click at [35, 91] on span "Extrato" at bounding box center [31, 89] width 21 height 8
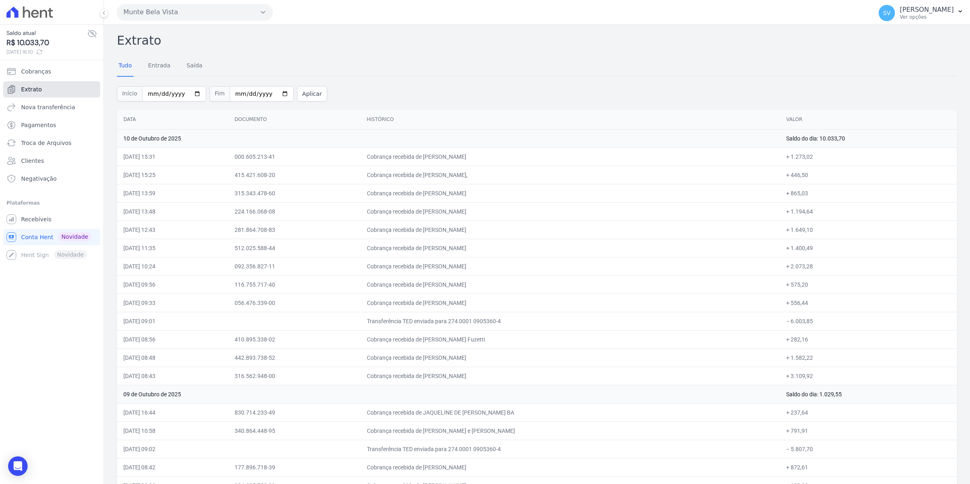
click at [38, 88] on span "Extrato" at bounding box center [31, 89] width 21 height 8
click at [892, 9] on span "SV" at bounding box center [887, 13] width 16 height 16
click at [895, 18] on span "SV" at bounding box center [887, 13] width 16 height 16
click at [43, 89] on link "Extrato" at bounding box center [51, 89] width 97 height 16
click at [895, 15] on span "SV" at bounding box center [887, 13] width 16 height 16
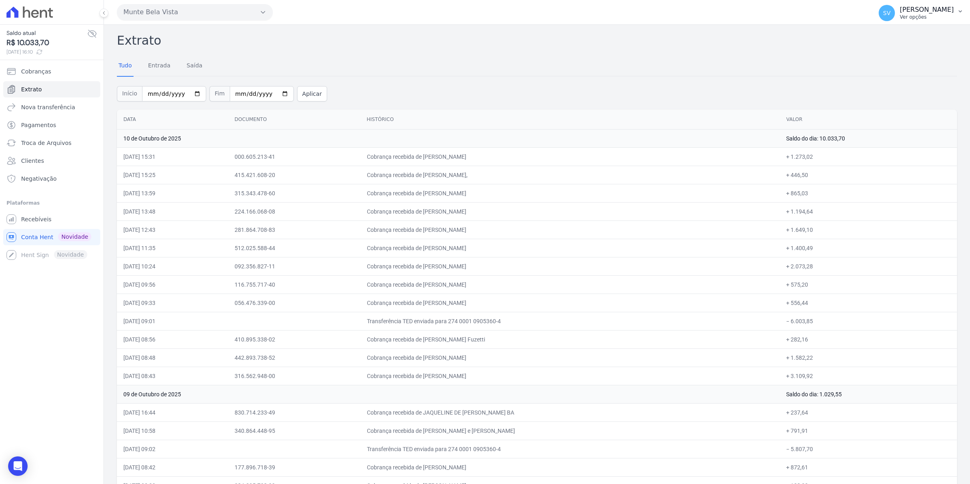
click at [891, 15] on span "SV" at bounding box center [886, 13] width 7 height 6
click at [34, 220] on span "Recebíveis" at bounding box center [36, 219] width 30 height 8
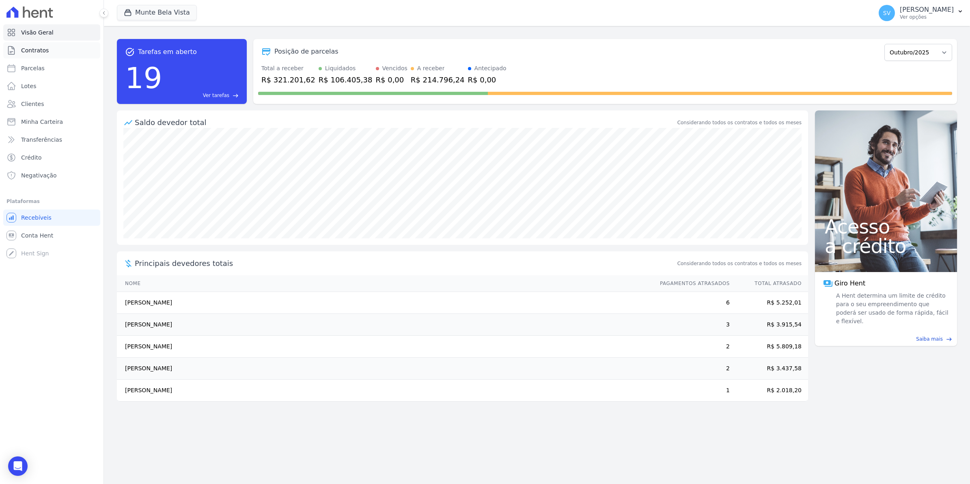
click at [28, 49] on span "Contratos" at bounding box center [35, 50] width 28 height 8
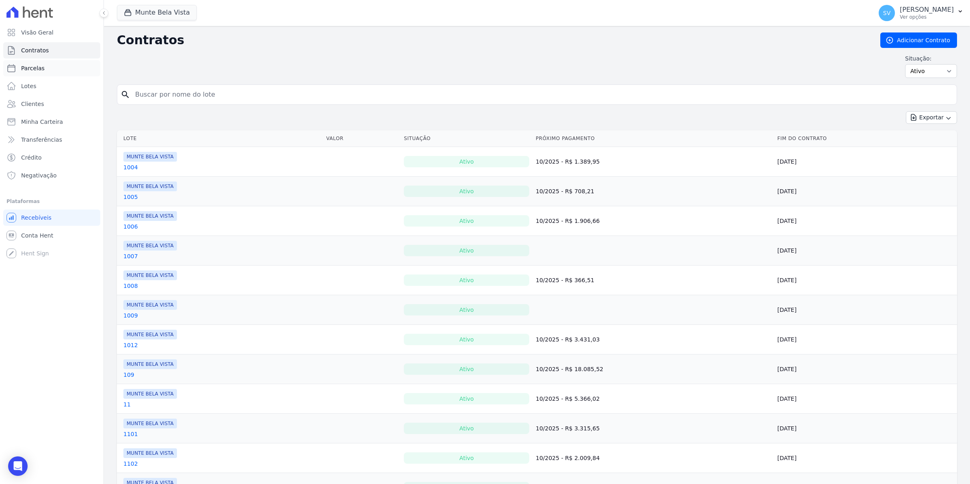
click at [39, 70] on span "Parcelas" at bounding box center [33, 68] width 24 height 8
select select
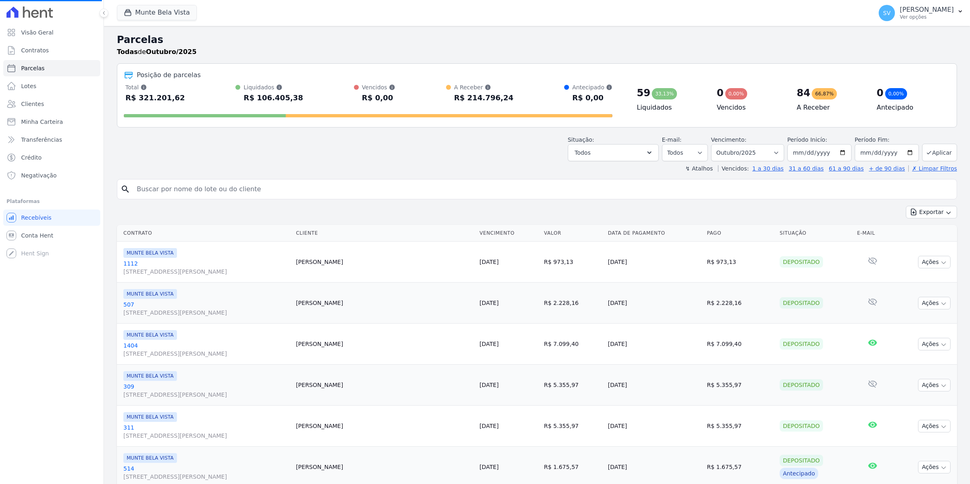
select select
click at [895, 17] on span "SV" at bounding box center [887, 13] width 16 height 16
click at [23, 240] on link "Conta Hent" at bounding box center [51, 235] width 97 height 16
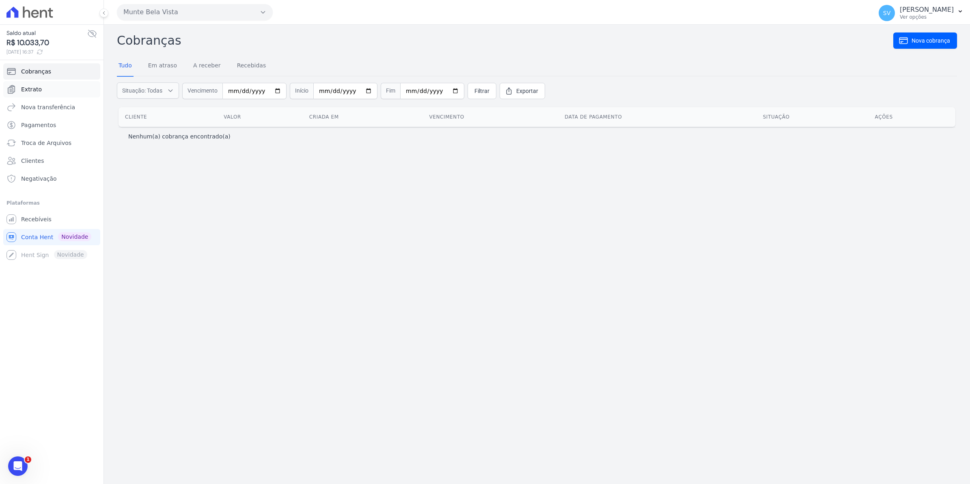
click at [23, 91] on span "Extrato" at bounding box center [31, 89] width 21 height 8
